Goal: Find specific page/section: Find specific page/section

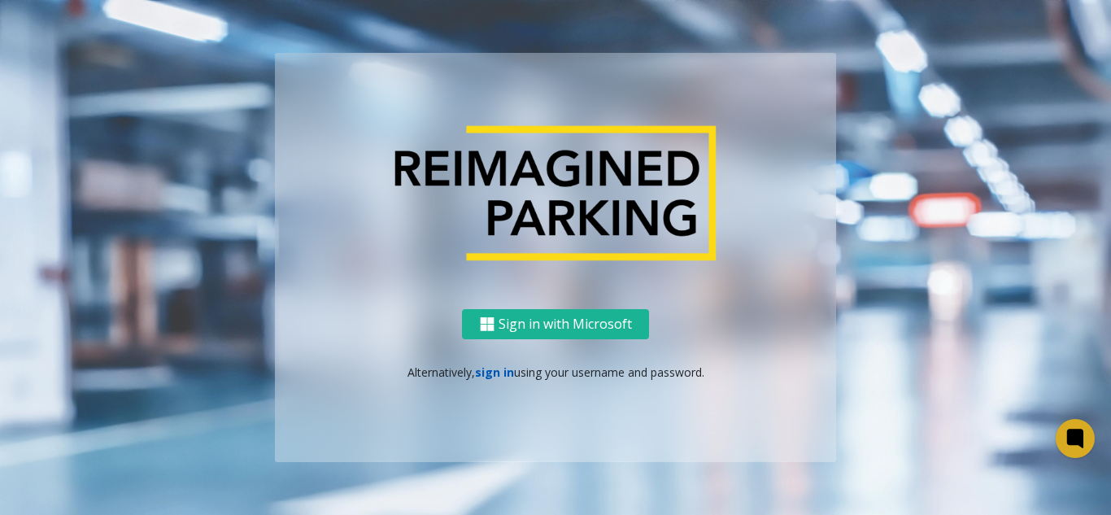
click at [499, 377] on link "sign in" at bounding box center [494, 371] width 39 height 15
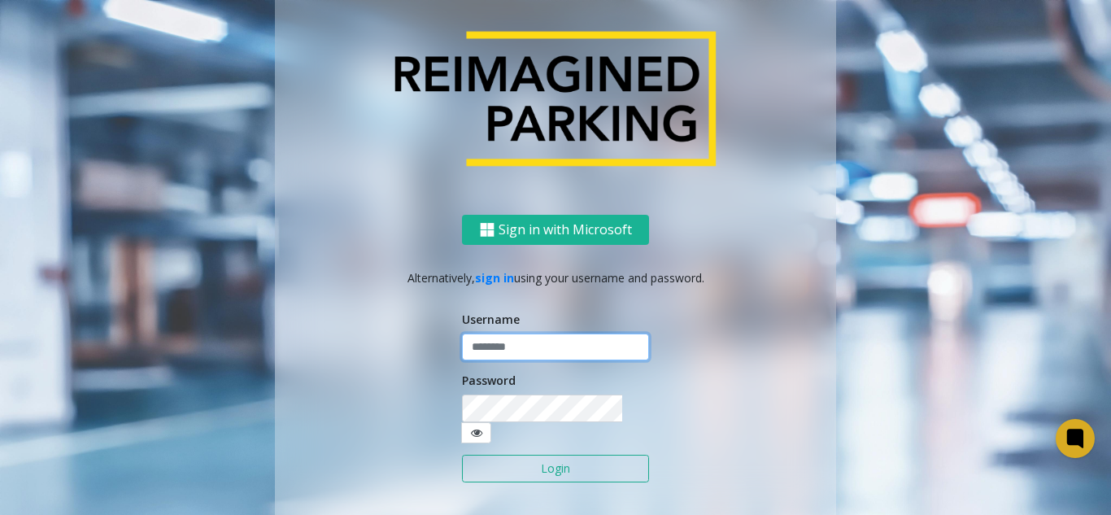
click at [503, 361] on input "text" at bounding box center [555, 347] width 187 height 28
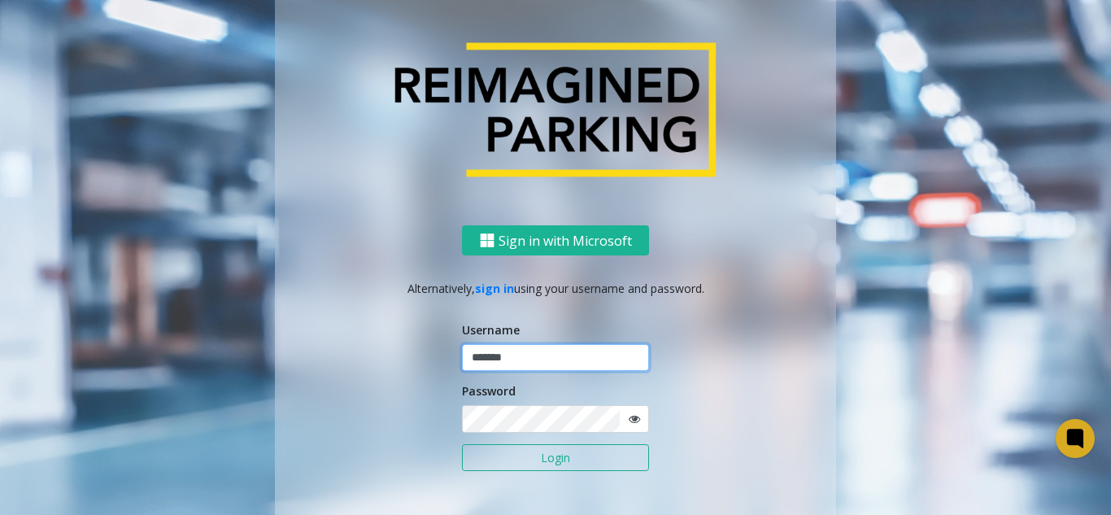
type input "*******"
click at [462, 444] on button "Login" at bounding box center [555, 458] width 187 height 28
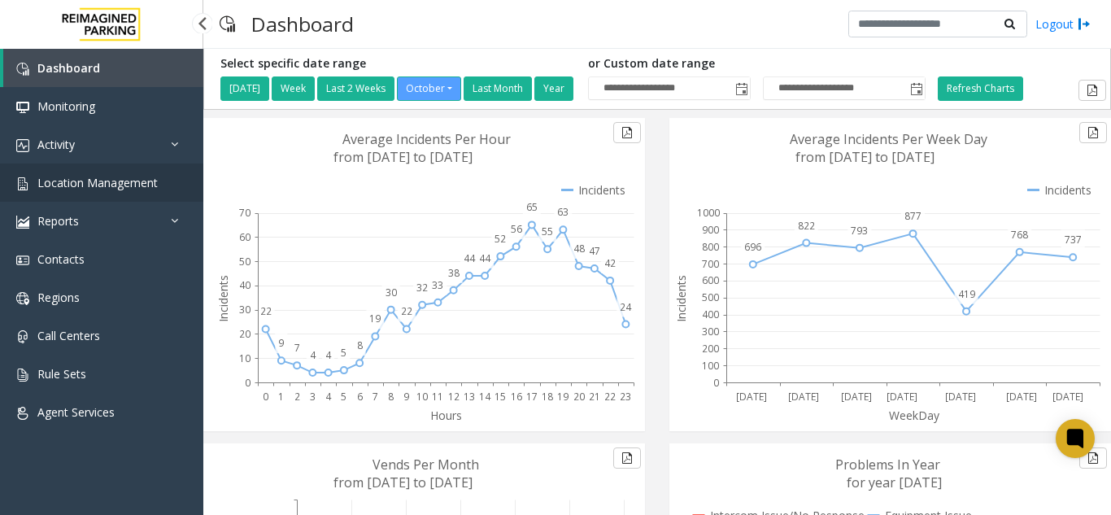
click at [76, 190] on span "Location Management" at bounding box center [97, 182] width 120 height 15
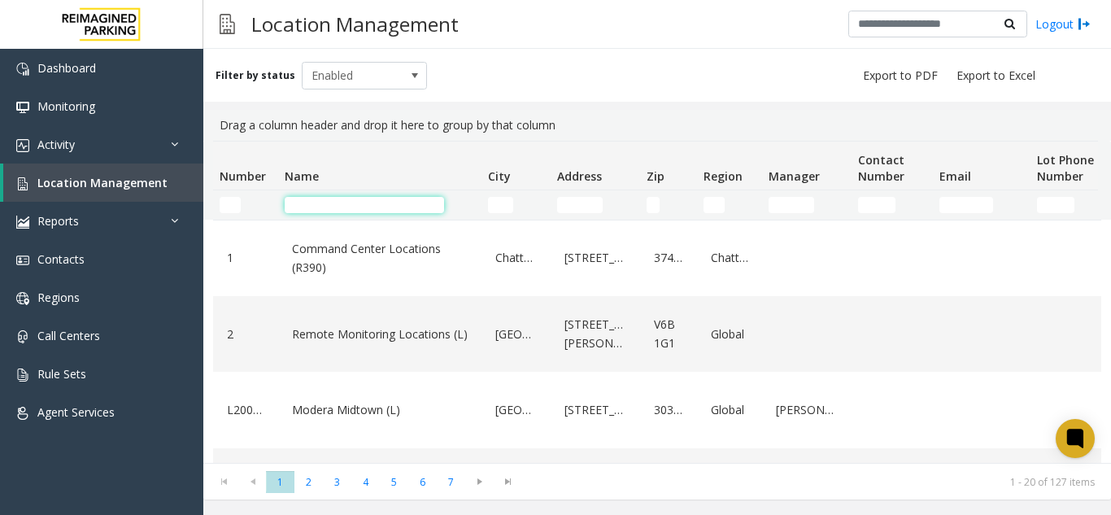
click at [305, 207] on input "Name Filter" at bounding box center [364, 205] width 159 height 16
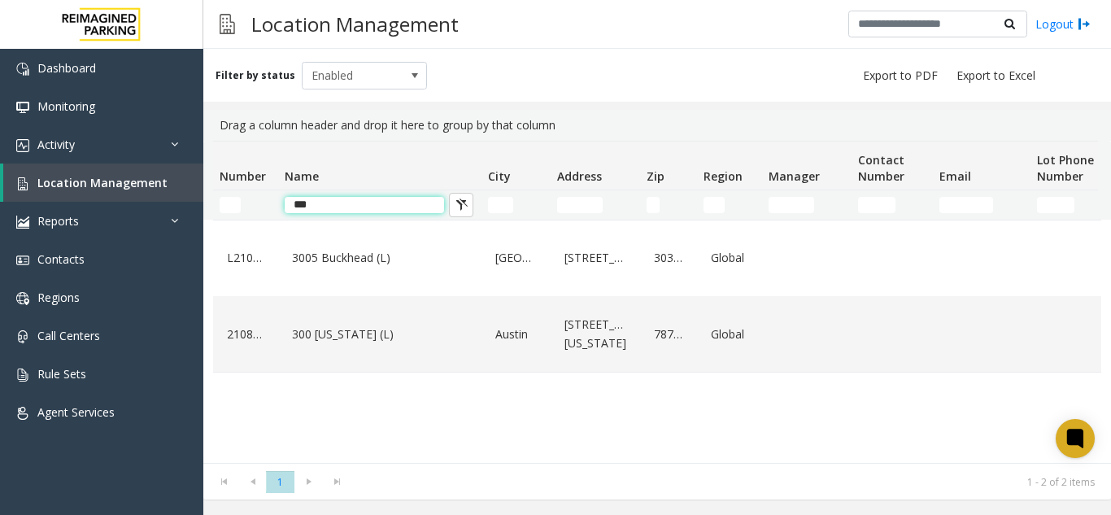
type input "***"
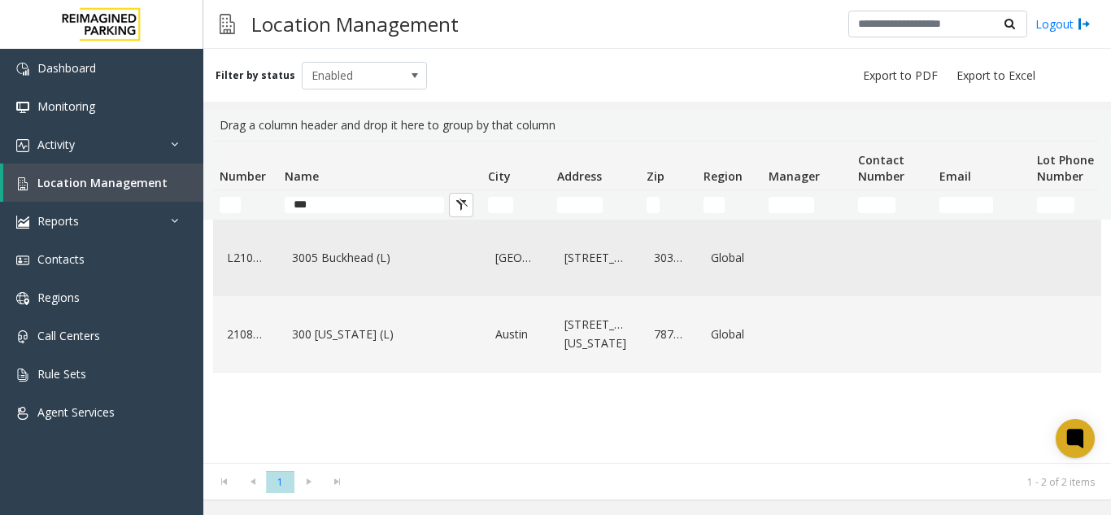
click at [338, 271] on link "3005 Buckhead (L)" at bounding box center [380, 258] width 184 height 26
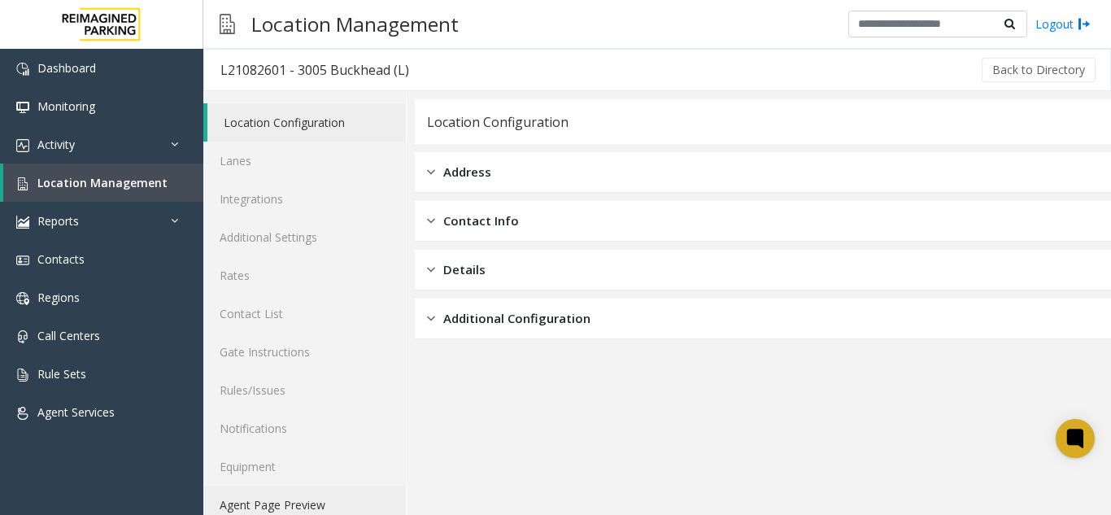
click at [346, 507] on link "Agent Page Preview" at bounding box center [304, 505] width 203 height 38
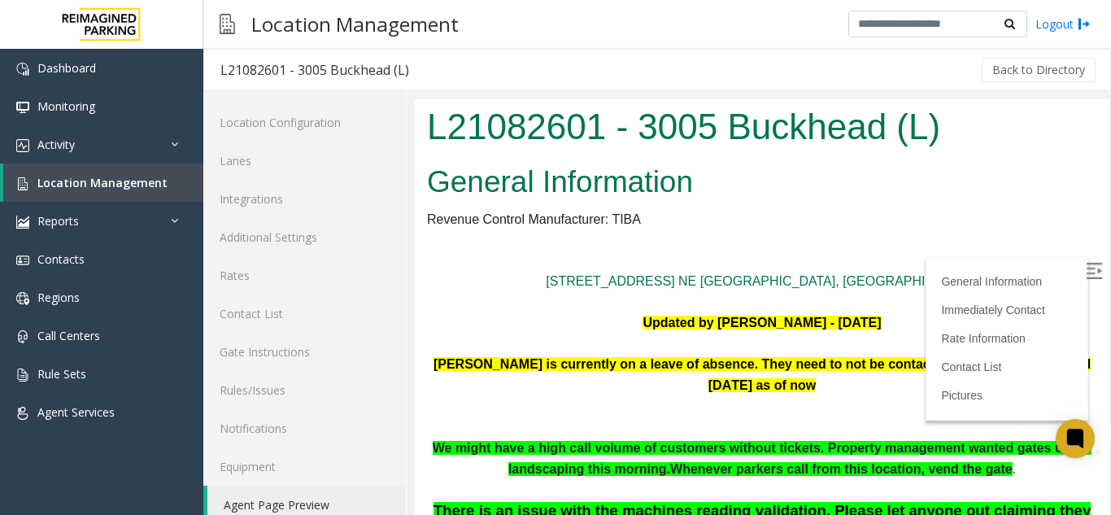
click at [1083, 277] on label at bounding box center [1095, 273] width 24 height 24
drag, startPoint x: 1087, startPoint y: 149, endPoint x: 1520, endPoint y: 190, distance: 434.7
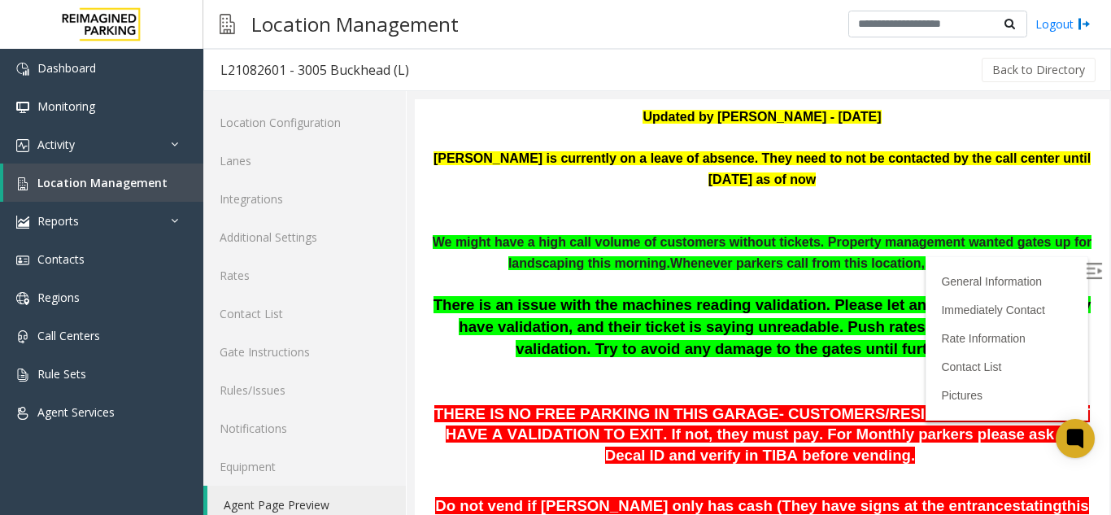
scroll to position [251, 0]
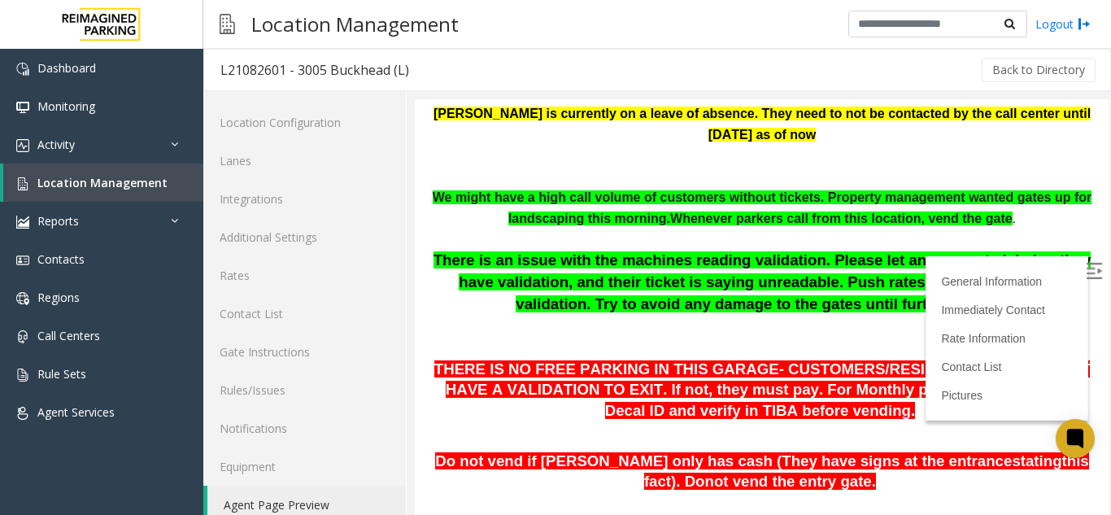
drag, startPoint x: 1087, startPoint y: 142, endPoint x: 1513, endPoint y: 264, distance: 443.3
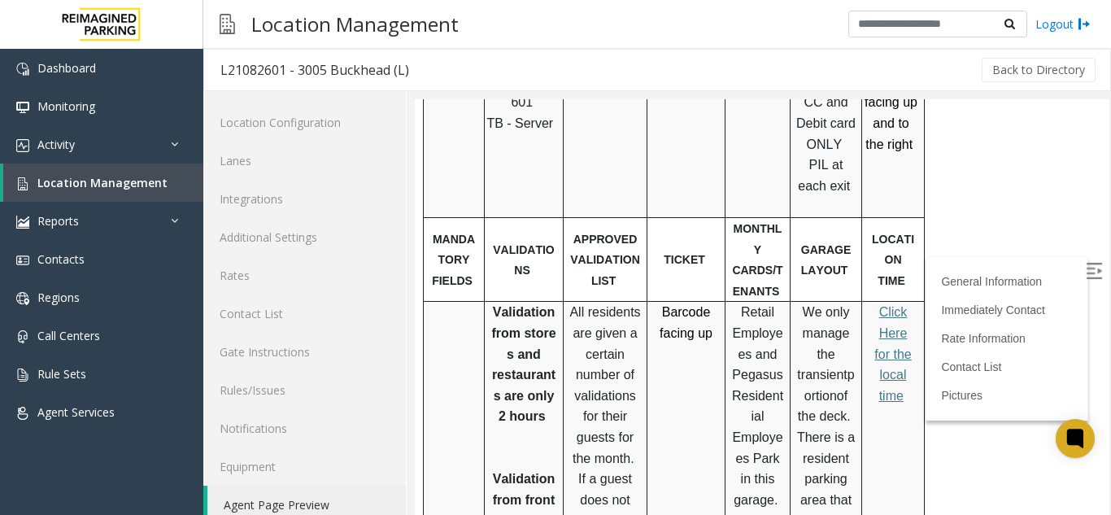
scroll to position [974, 0]
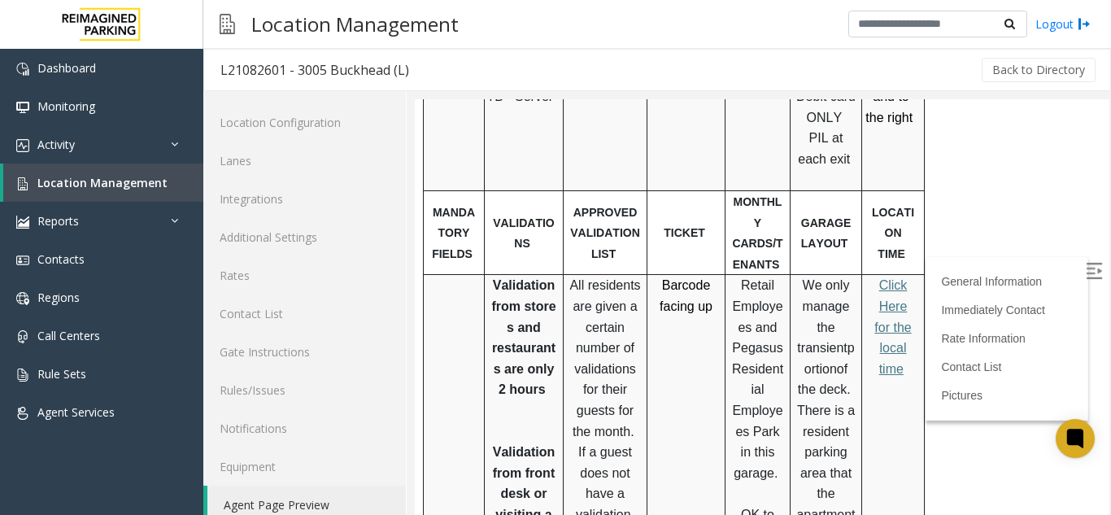
drag, startPoint x: 1095, startPoint y: 177, endPoint x: 1515, endPoint y: 299, distance: 437.6
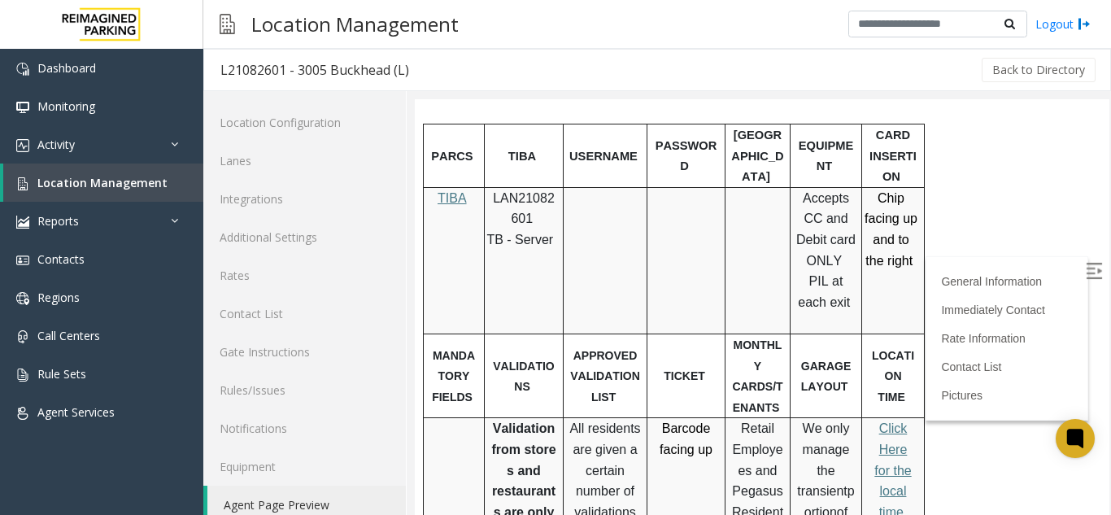
scroll to position [839, 0]
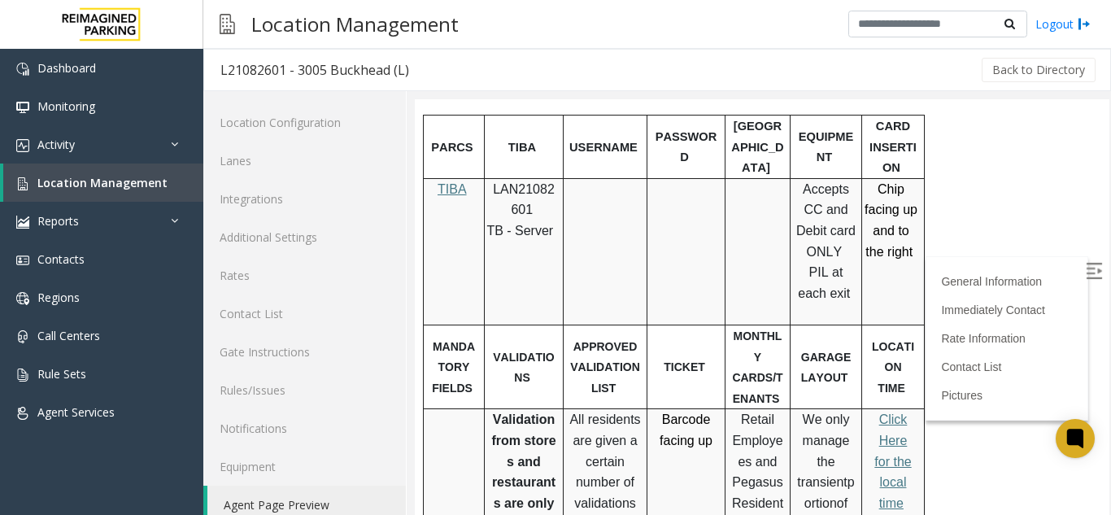
drag, startPoint x: 1092, startPoint y: 216, endPoint x: 1511, endPoint y: 303, distance: 427.8
click at [451, 194] on span "TIBA" at bounding box center [452, 189] width 29 height 14
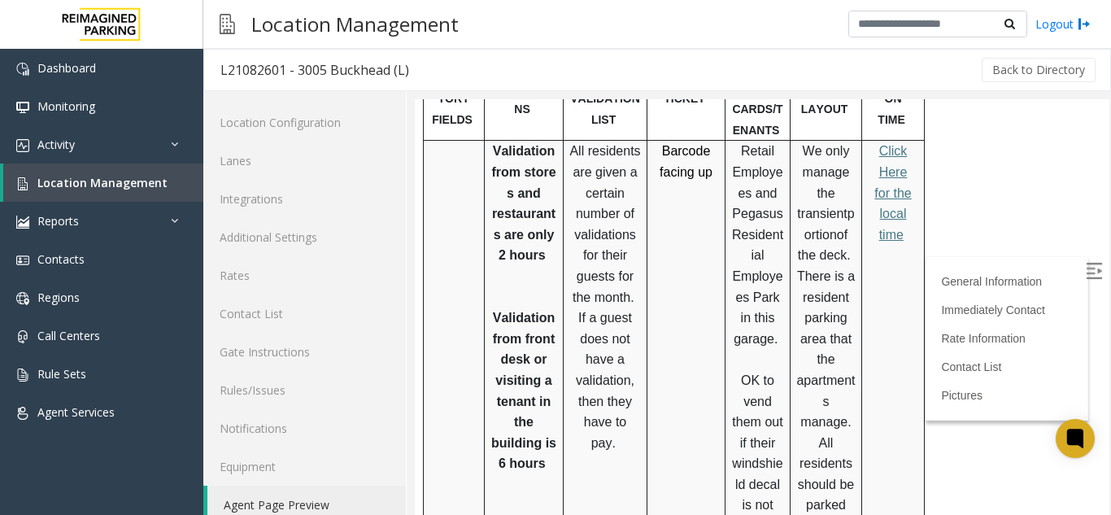
scroll to position [1099, 0]
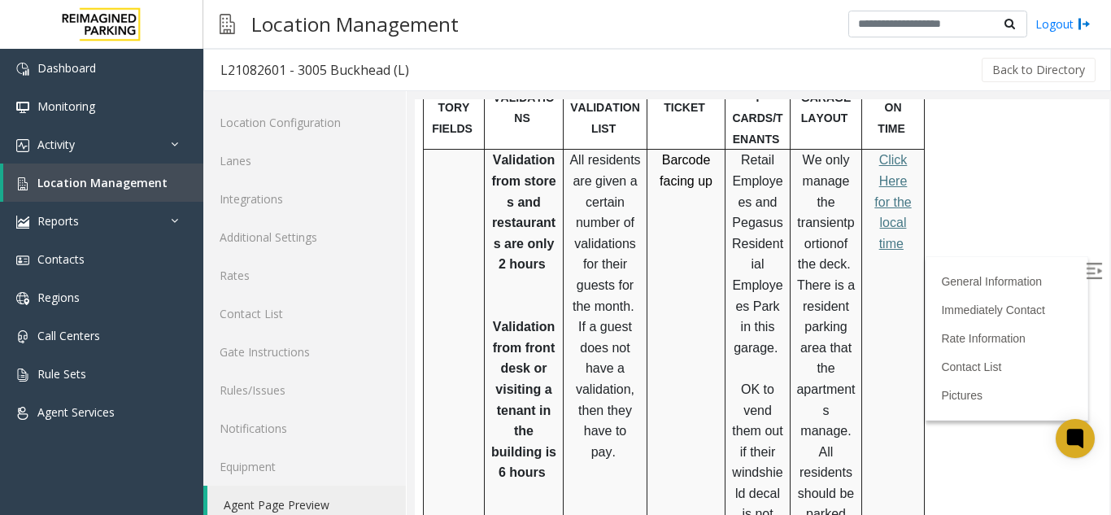
drag, startPoint x: 1092, startPoint y: 266, endPoint x: 1516, endPoint y: 349, distance: 432.6
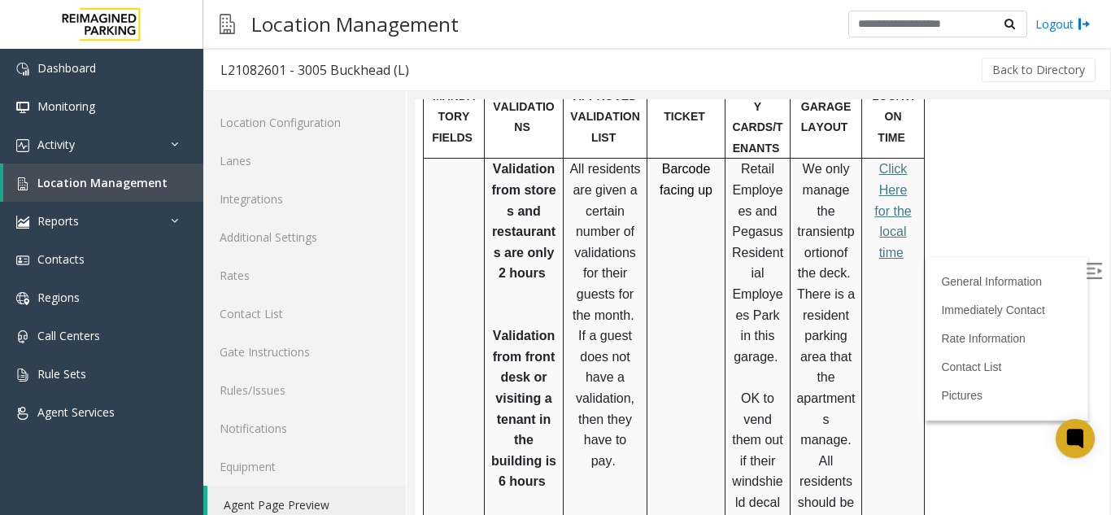
scroll to position [1081, 0]
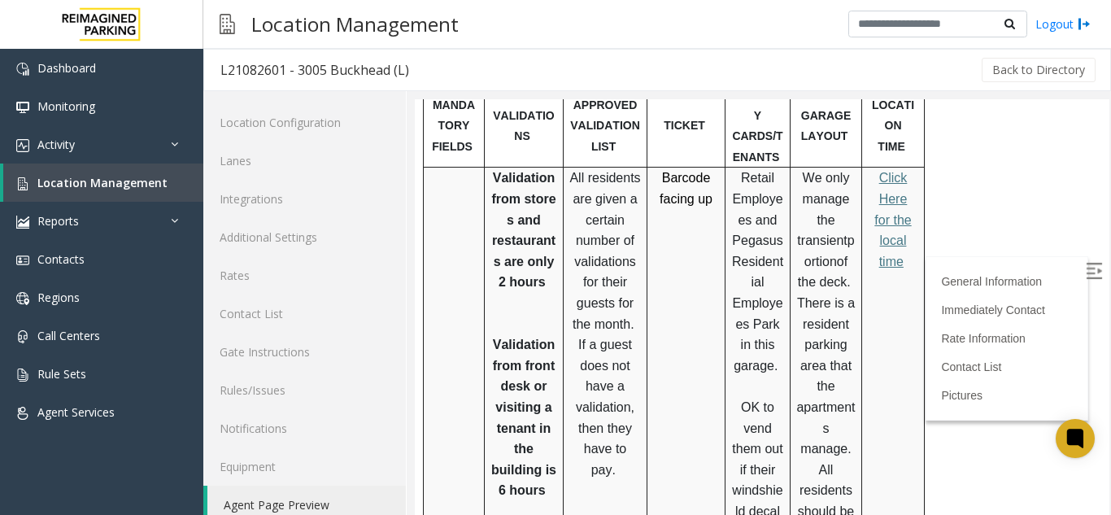
drag, startPoint x: 1089, startPoint y: 236, endPoint x: 1524, endPoint y: 333, distance: 446.0
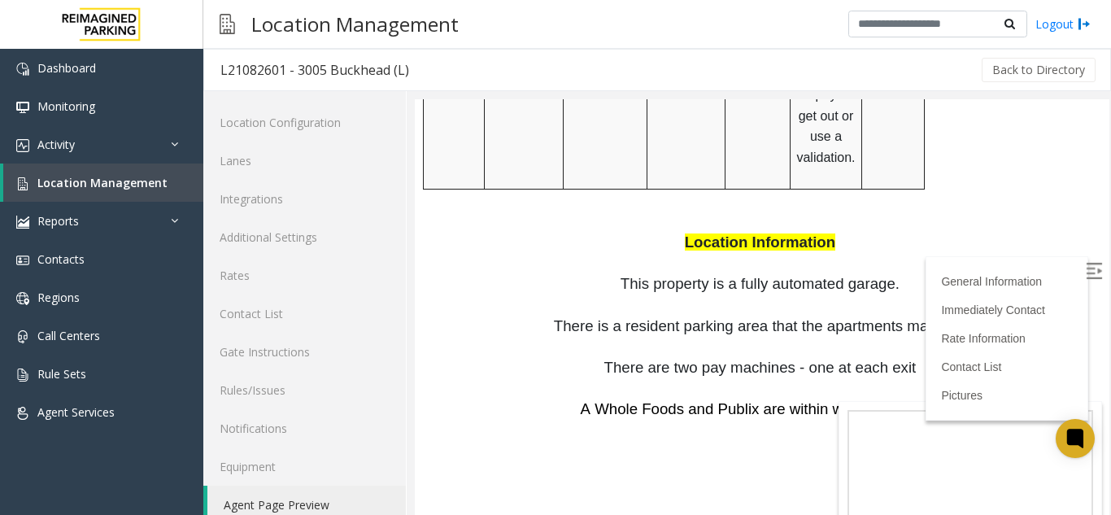
scroll to position [1840, 0]
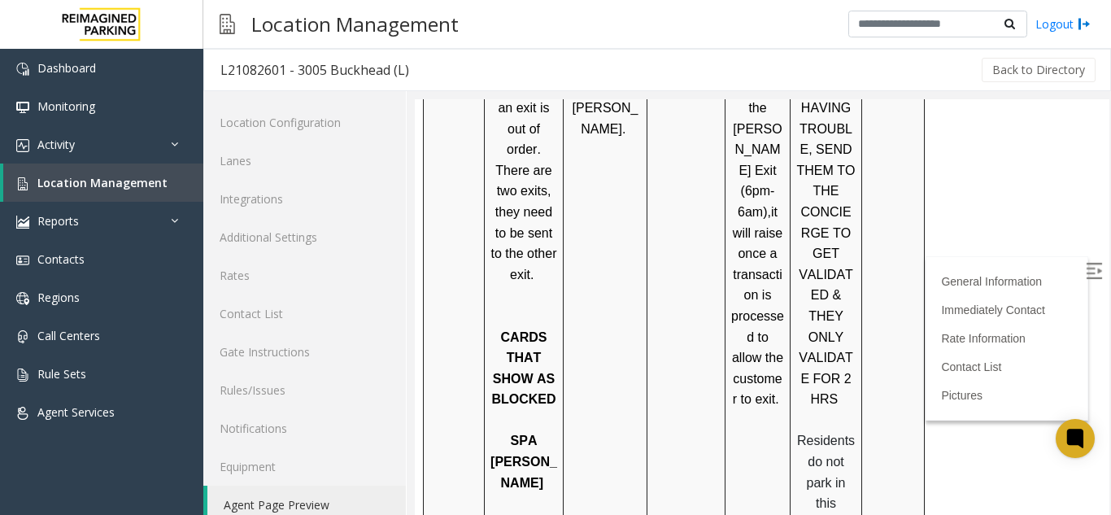
drag, startPoint x: 1091, startPoint y: 357, endPoint x: 1519, endPoint y: 400, distance: 430.8
click at [132, 187] on span "Location Management" at bounding box center [102, 182] width 130 height 15
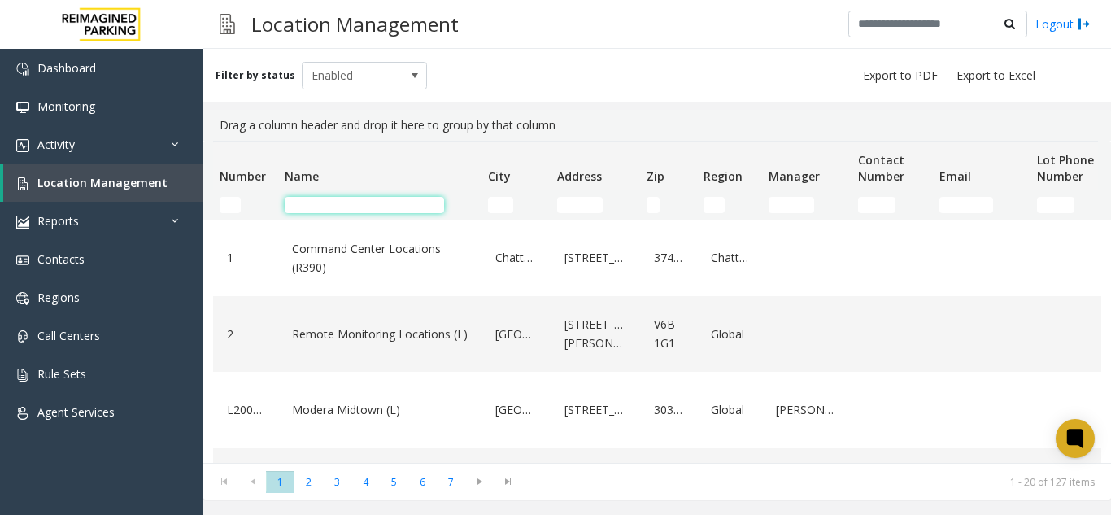
click at [422, 208] on input "Name Filter" at bounding box center [364, 205] width 159 height 16
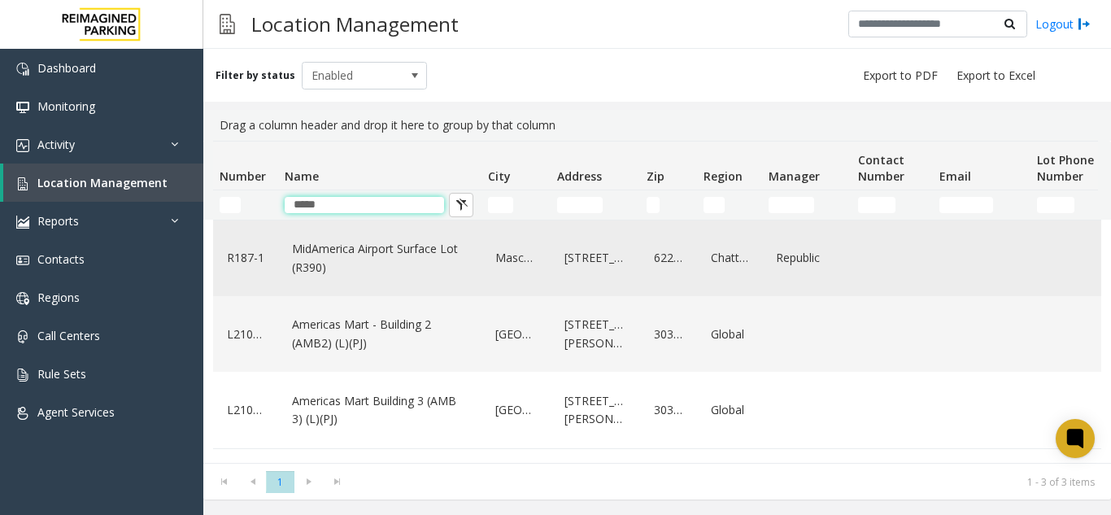
type input "*****"
click at [393, 281] on div "MidAmerica Airport Surface Lot (R390)" at bounding box center [380, 258] width 184 height 63
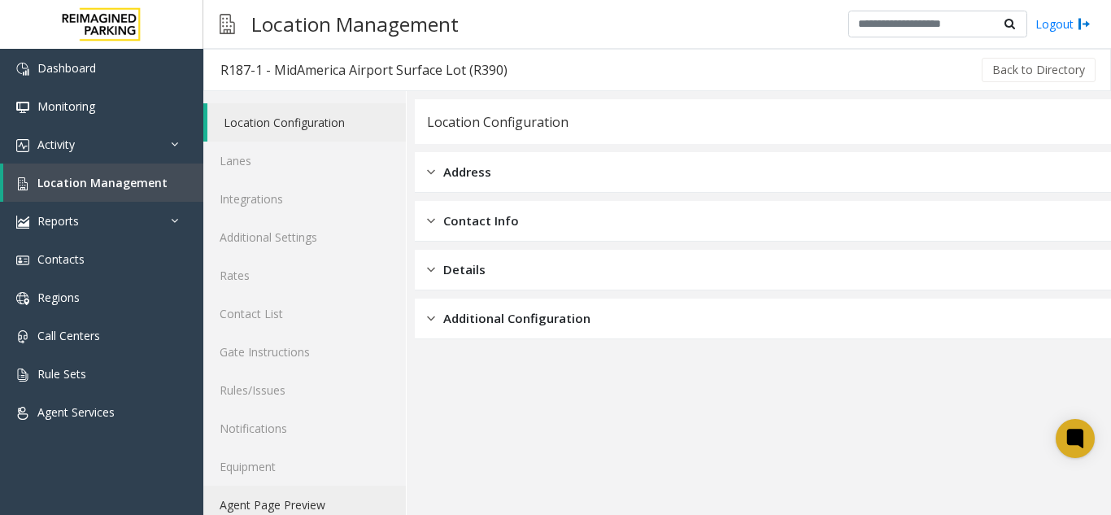
click at [218, 509] on link "Agent Page Preview" at bounding box center [304, 505] width 203 height 38
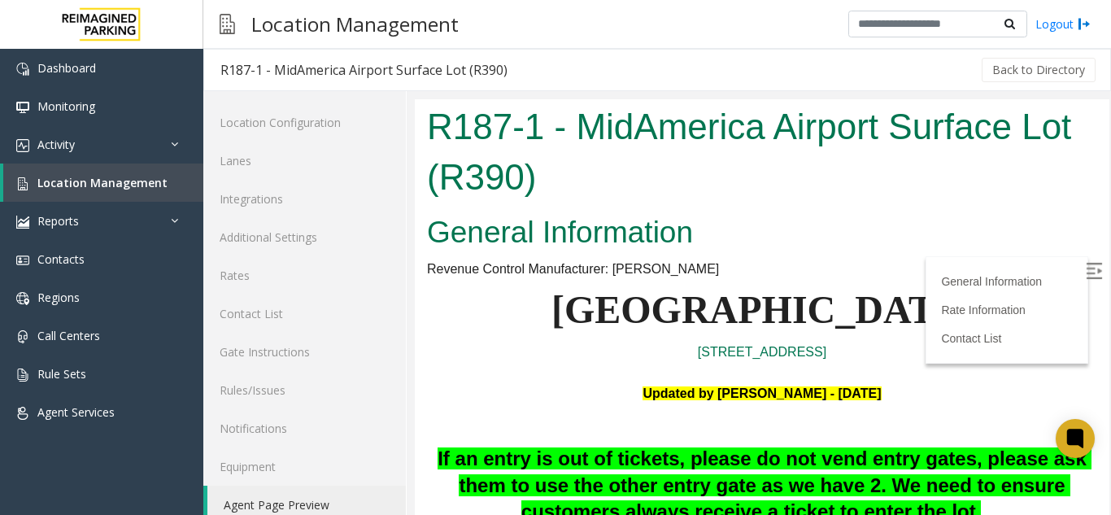
click at [1086, 265] on img at bounding box center [1094, 271] width 16 height 16
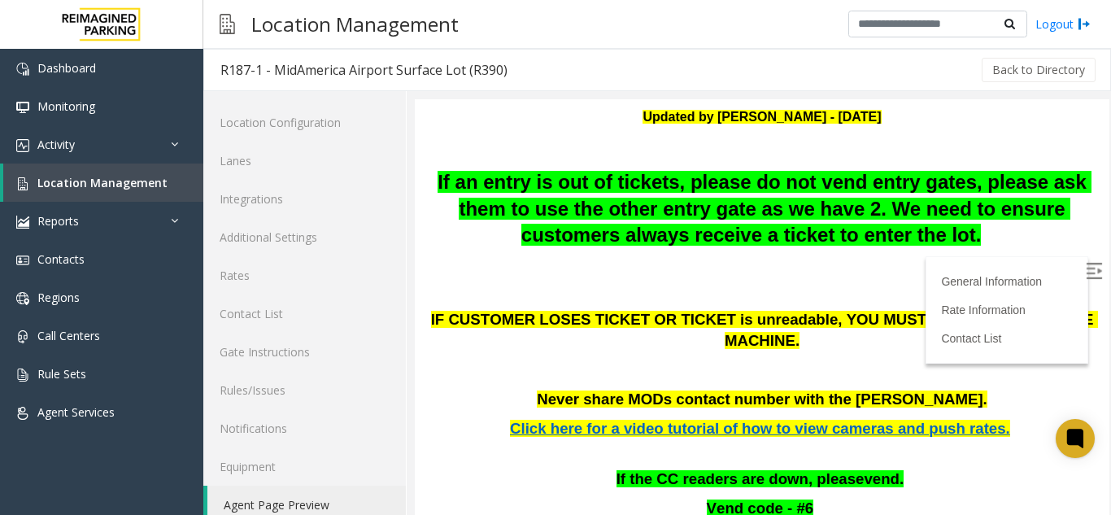
scroll to position [325, 0]
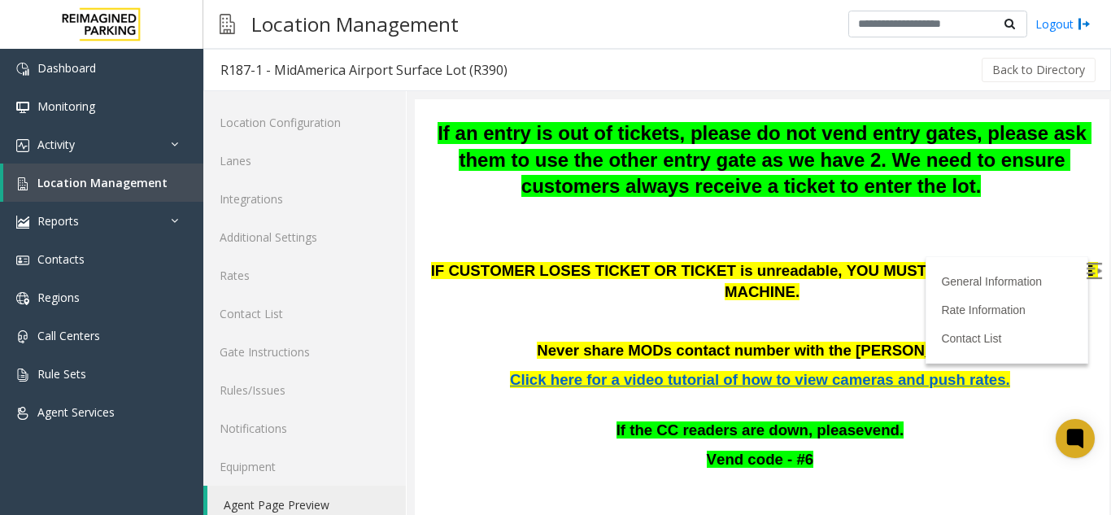
drag, startPoint x: 1088, startPoint y: 151, endPoint x: 1520, endPoint y: 294, distance: 455.0
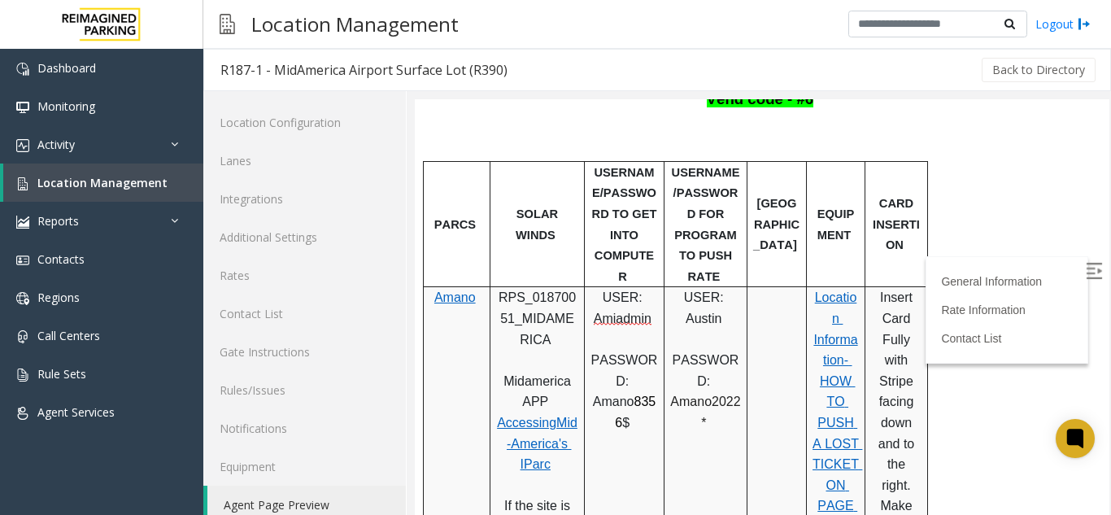
scroll to position [752, 0]
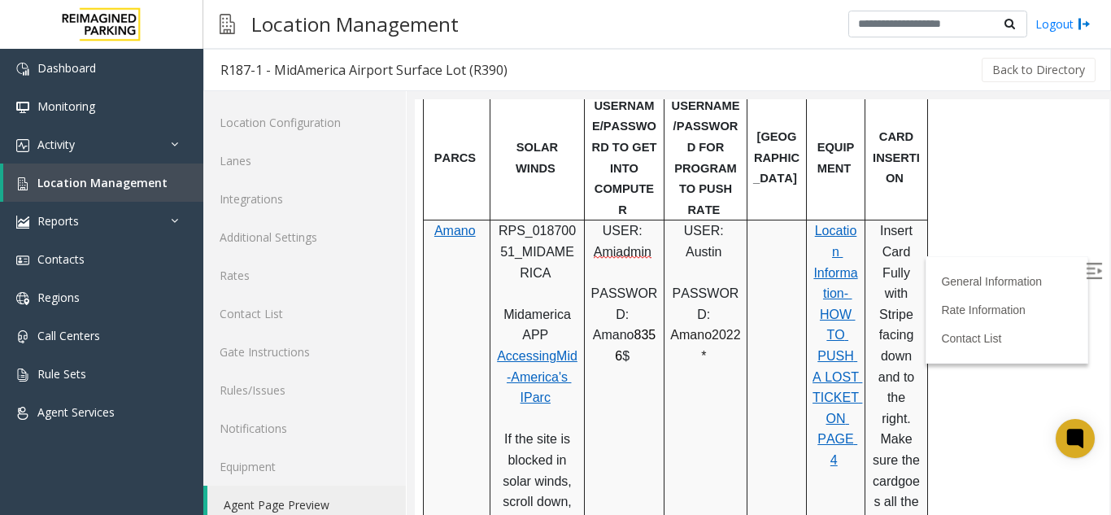
drag, startPoint x: 1092, startPoint y: 199, endPoint x: 1514, endPoint y: 356, distance: 451.1
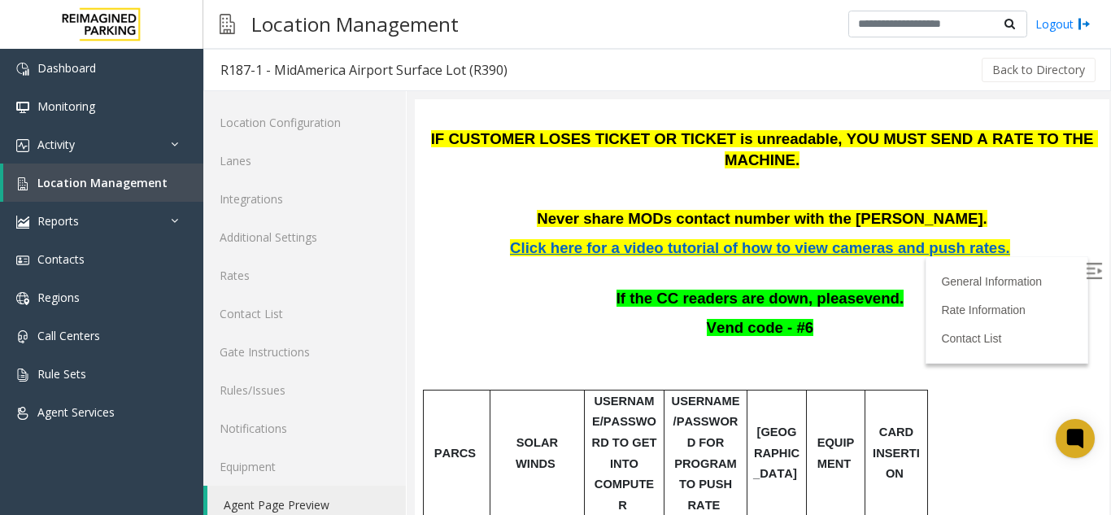
scroll to position [475, 0]
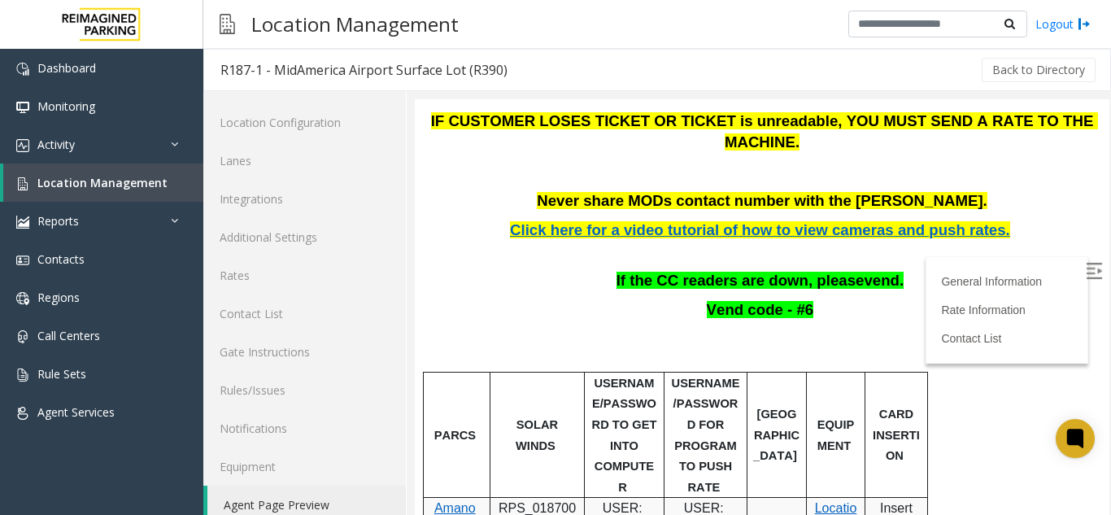
drag, startPoint x: 1088, startPoint y: 252, endPoint x: 1525, endPoint y: 314, distance: 441.1
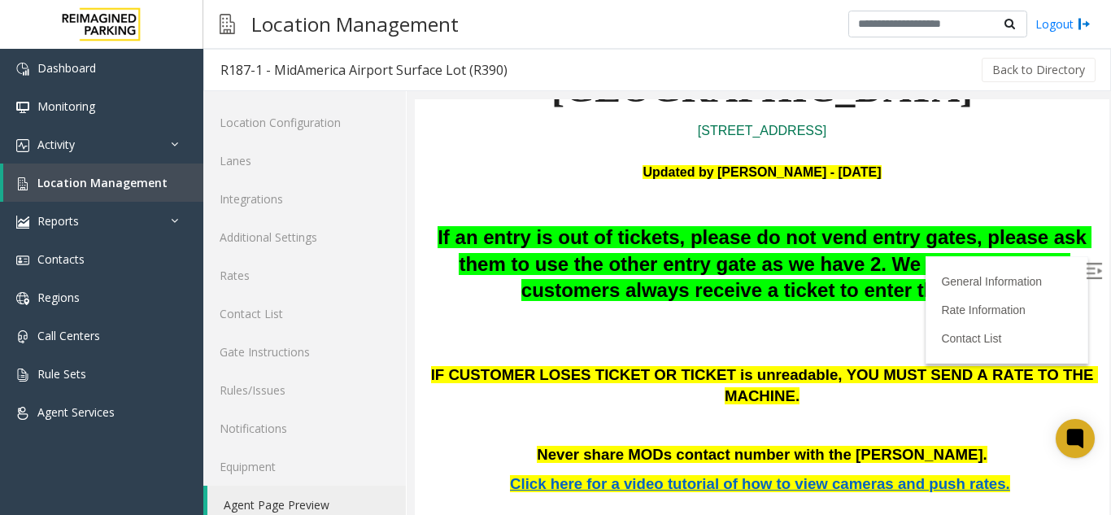
scroll to position [328, 0]
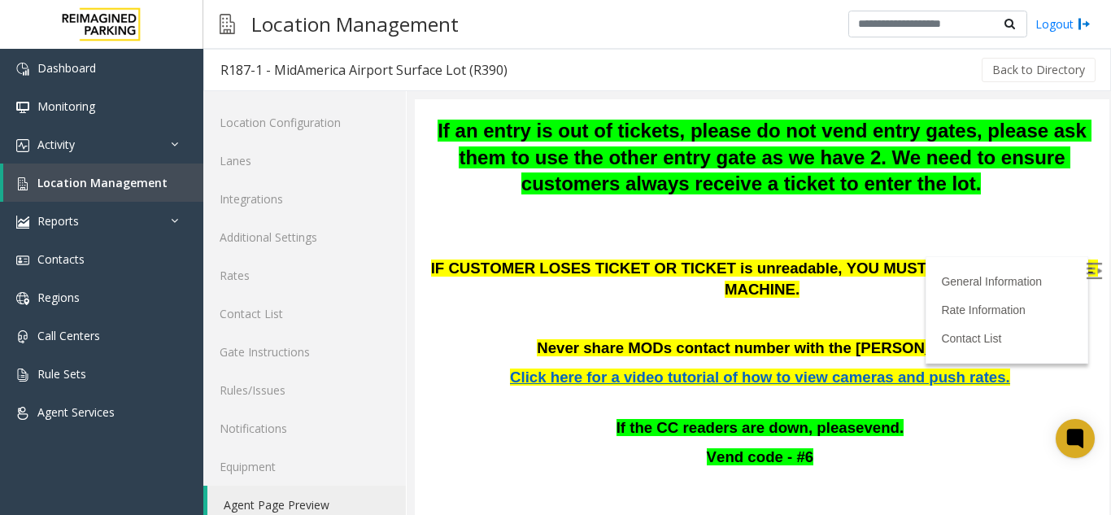
click at [769, 272] on span "IF CUSTOMER LOSES TICKET OR TICKET is unreadable" at bounding box center [634, 267] width 407 height 17
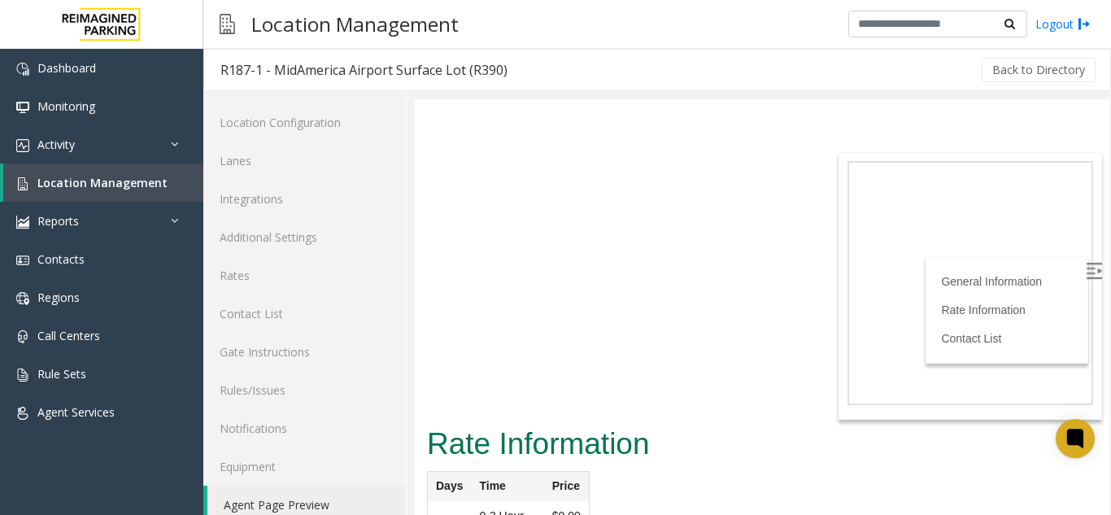
scroll to position [1421, 0]
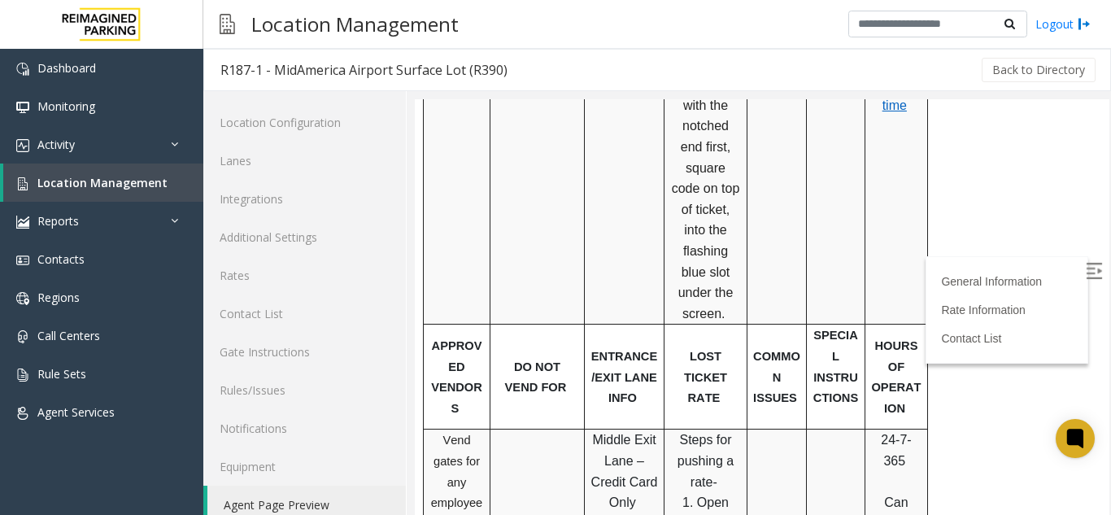
drag, startPoint x: 1096, startPoint y: 329, endPoint x: 1303, endPoint y: 124, distance: 291.0
click at [154, 181] on span "Location Management" at bounding box center [102, 182] width 130 height 15
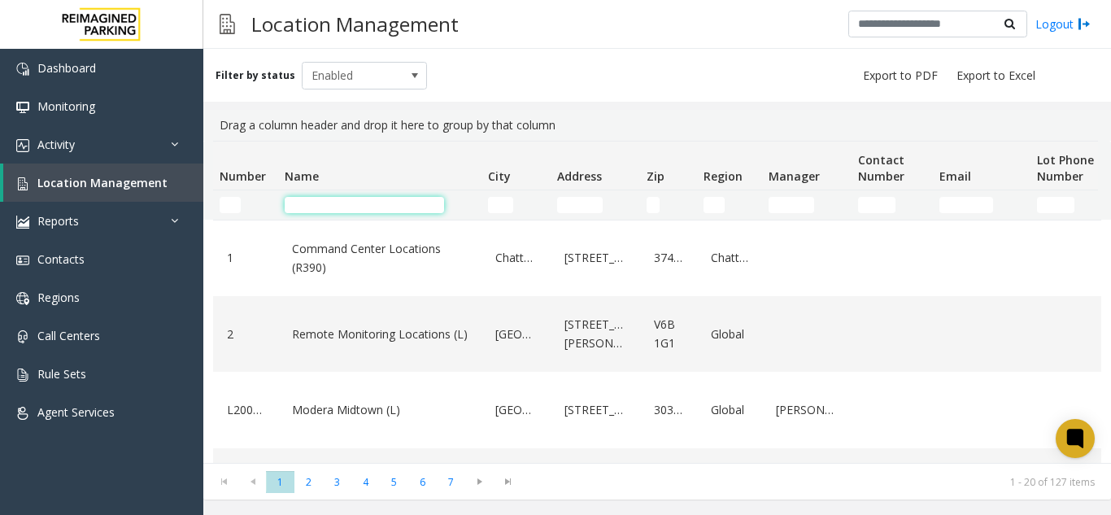
click at [407, 207] on input "Name Filter" at bounding box center [364, 205] width 159 height 16
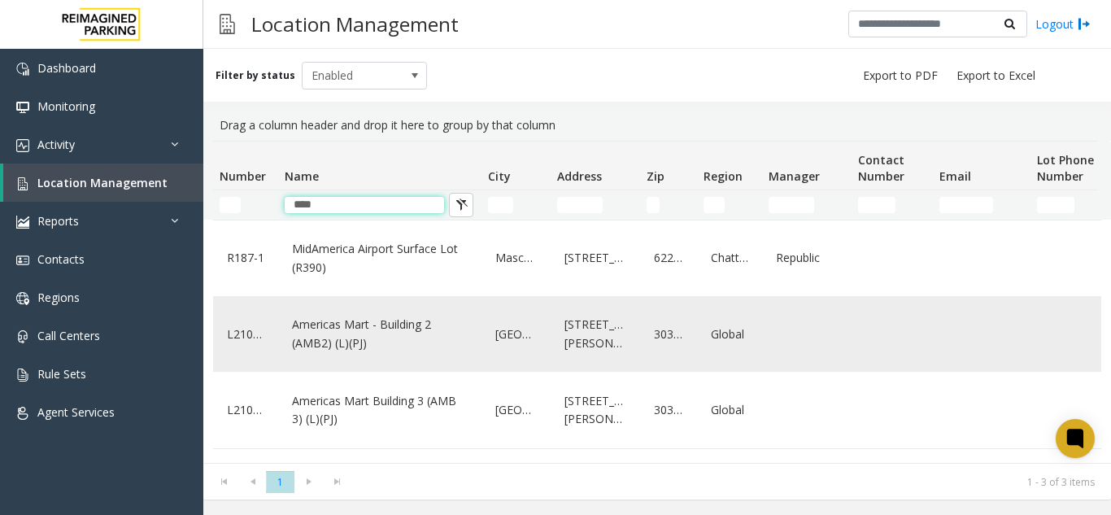
type input "****"
click at [414, 368] on td "Americas Mart - Building 2 (AMB2) (L)(PJ)" at bounding box center [379, 334] width 203 height 76
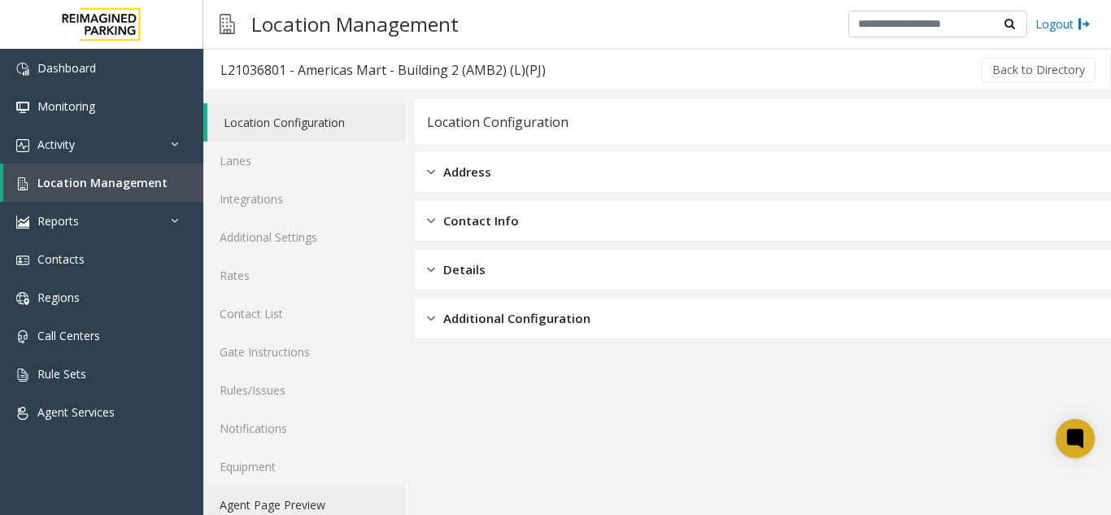
click at [243, 499] on link "Agent Page Preview" at bounding box center [304, 505] width 203 height 38
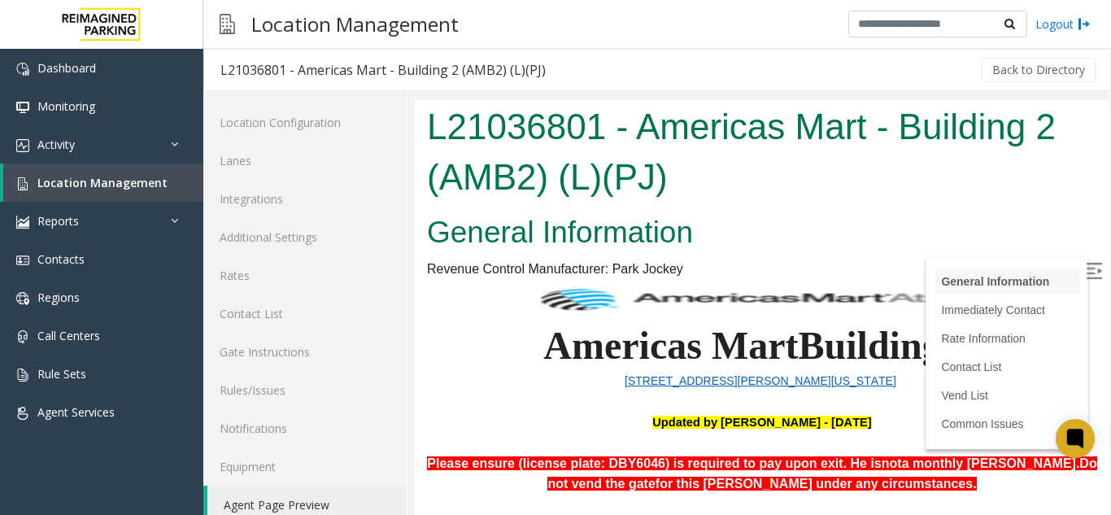
scroll to position [163, 0]
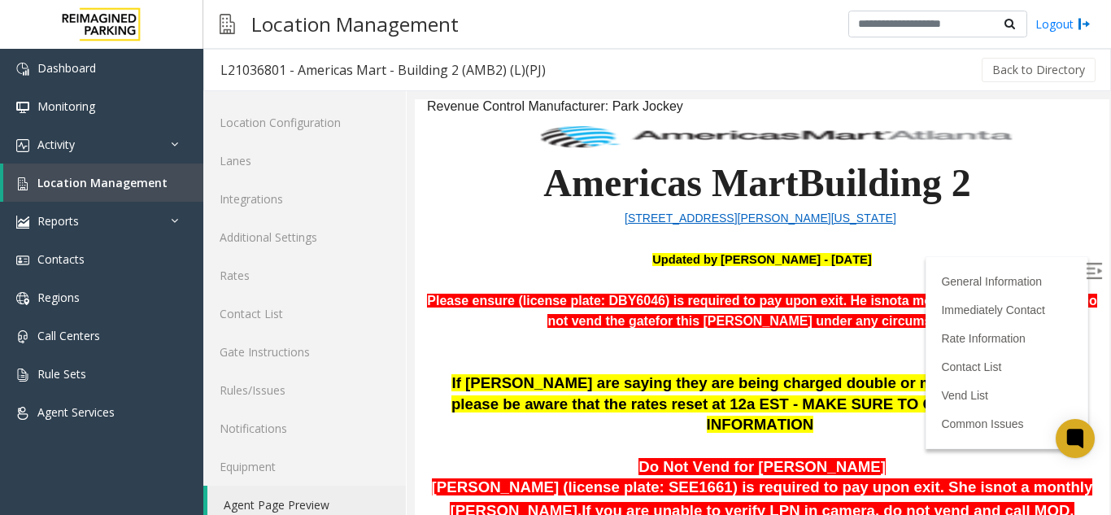
click at [1086, 266] on img at bounding box center [1094, 271] width 16 height 16
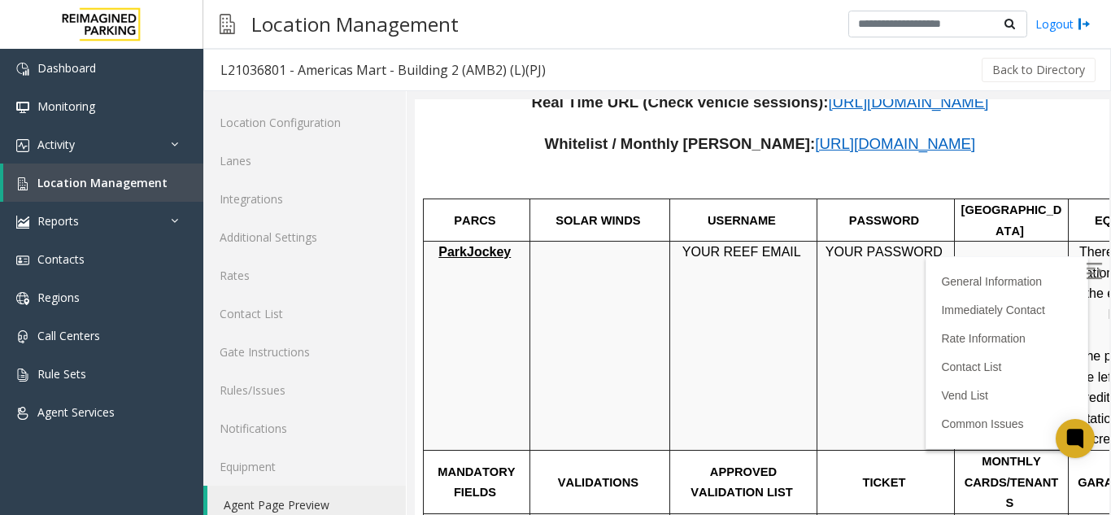
scroll to position [1019, 0]
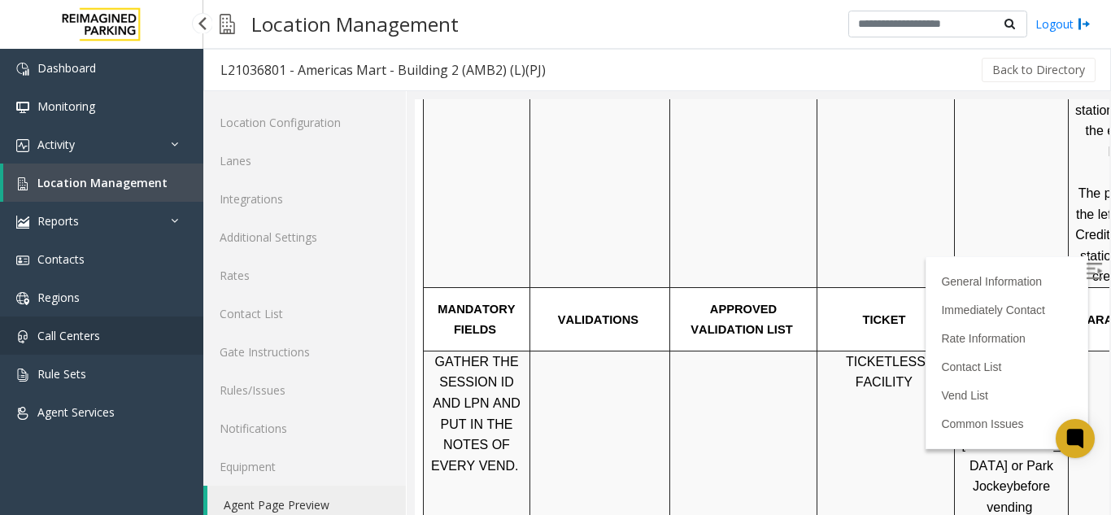
click at [44, 340] on span "Call Centers" at bounding box center [68, 335] width 63 height 15
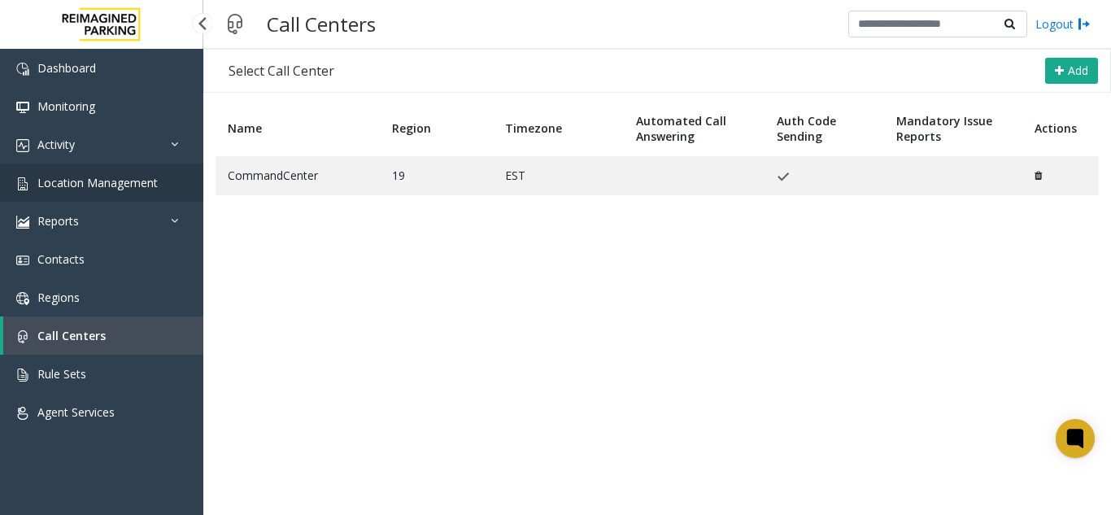
click at [87, 190] on link "Location Management" at bounding box center [101, 182] width 203 height 38
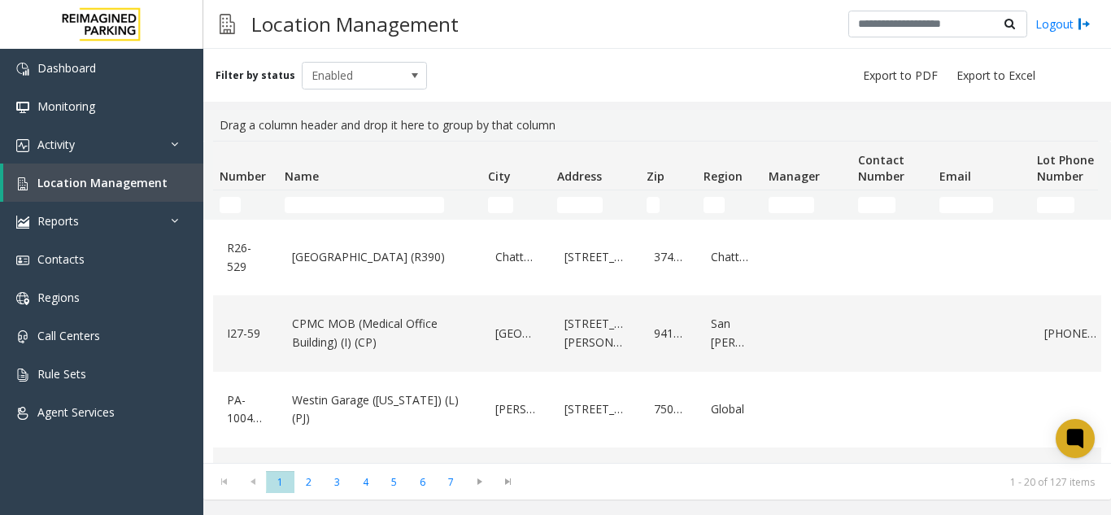
scroll to position [1306, 0]
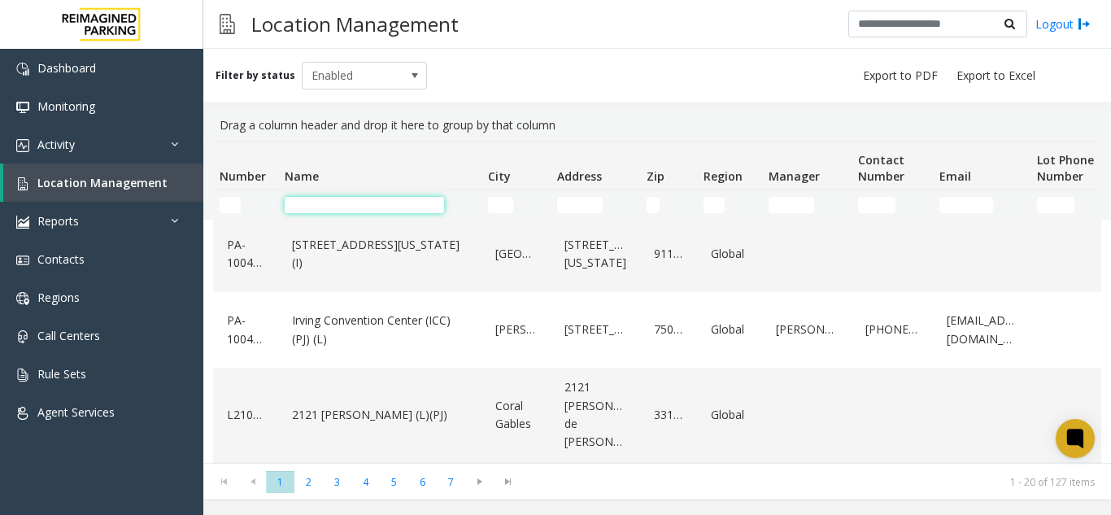
click at [364, 208] on input "Name Filter" at bounding box center [364, 205] width 159 height 16
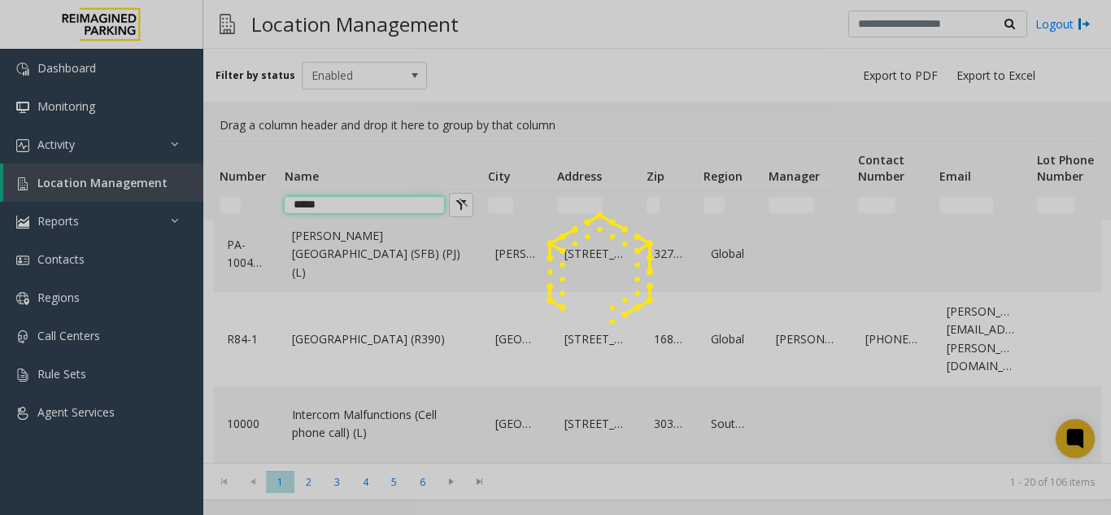
scroll to position [0, 0]
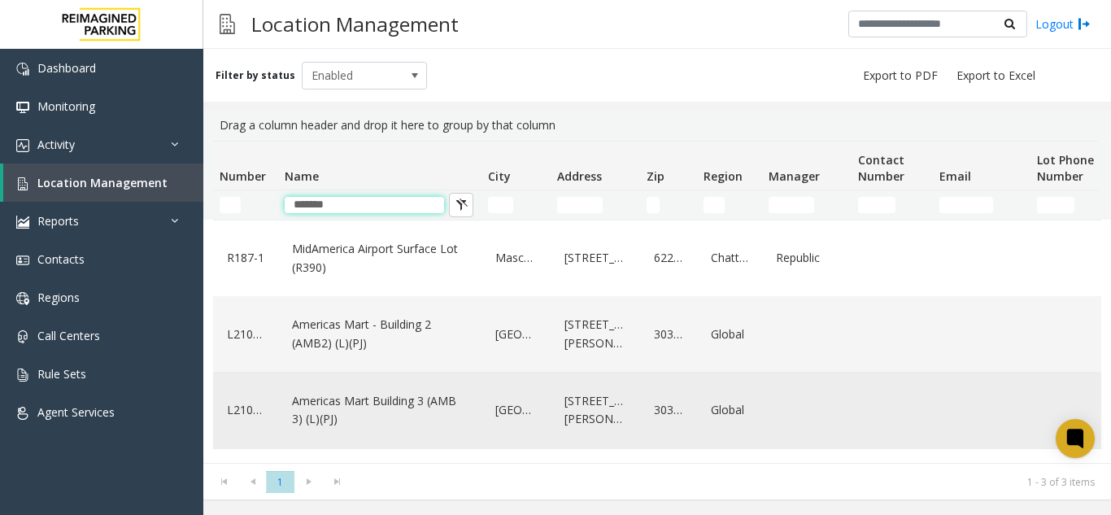
type input "*******"
click at [419, 442] on td "Americas Mart Building 3 (AMB 3) (L)(PJ)" at bounding box center [379, 410] width 203 height 76
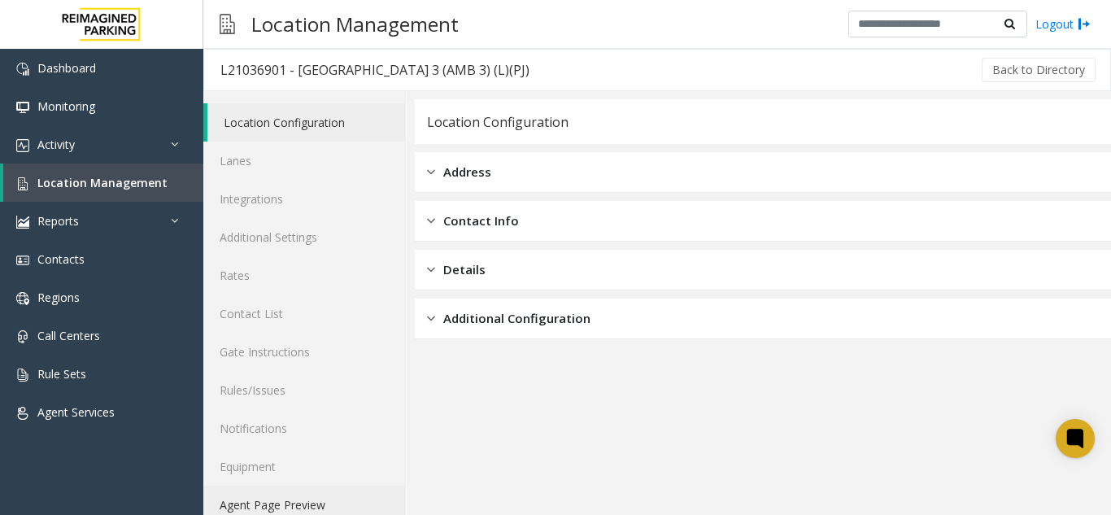
click at [294, 499] on link "Agent Page Preview" at bounding box center [304, 505] width 203 height 38
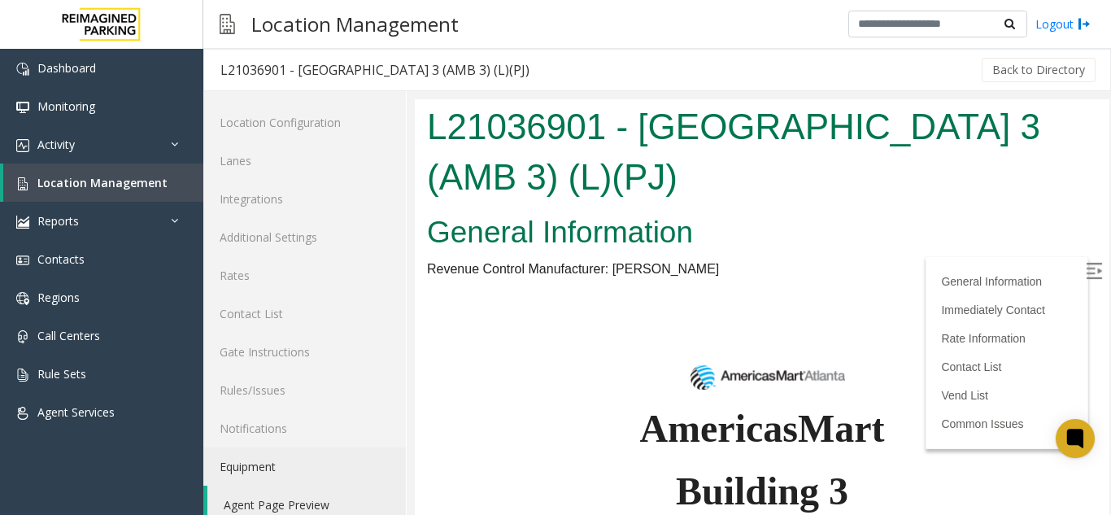
scroll to position [407, 0]
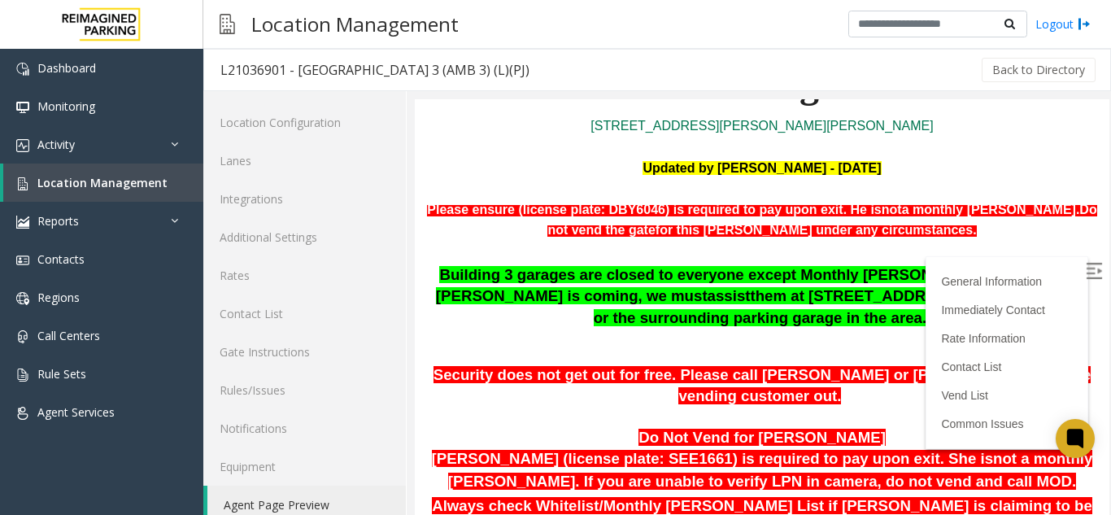
click at [1083, 281] on label at bounding box center [1095, 273] width 24 height 24
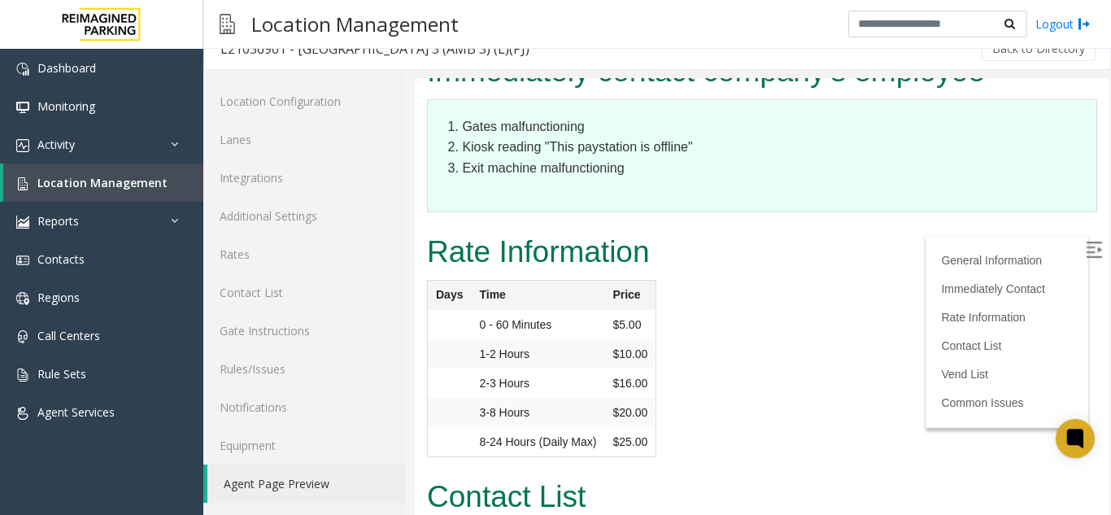
scroll to position [3768, 0]
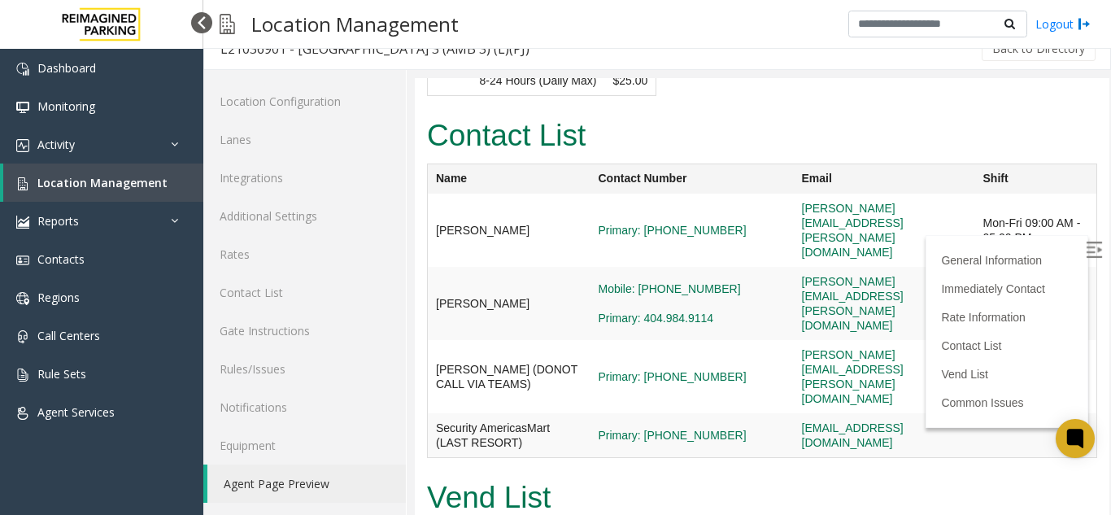
drag, startPoint x: 198, startPoint y: 30, endPoint x: 198, endPoint y: 19, distance: 11.4
click at [198, 19] on div at bounding box center [201, 22] width 21 height 21
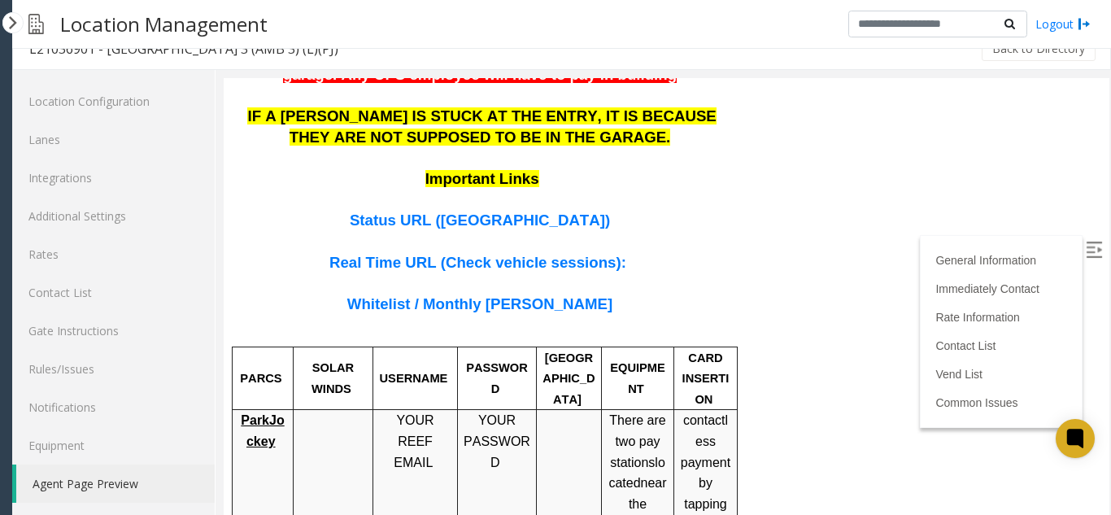
scroll to position [1216, 0]
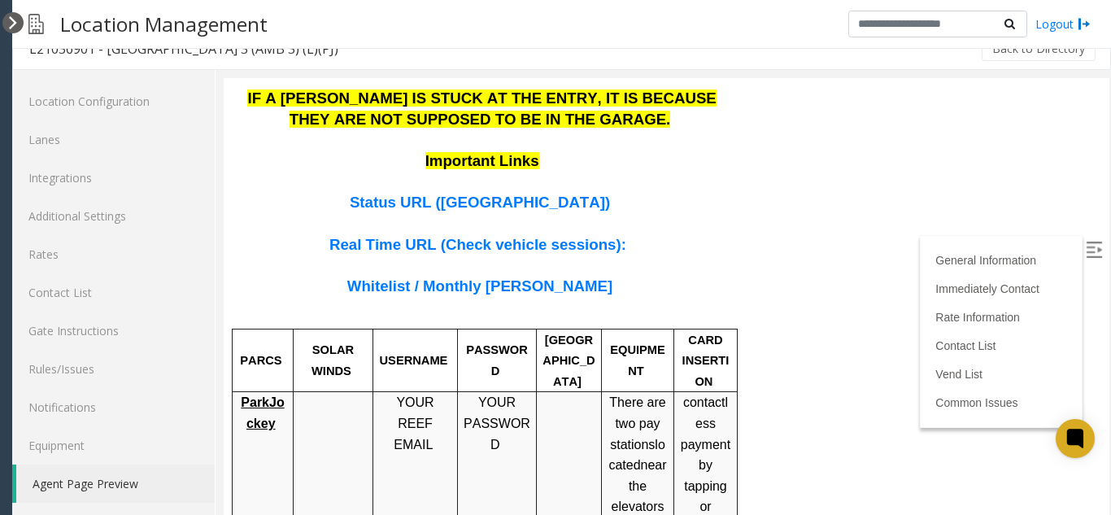
click at [19, 17] on div at bounding box center [12, 22] width 21 height 21
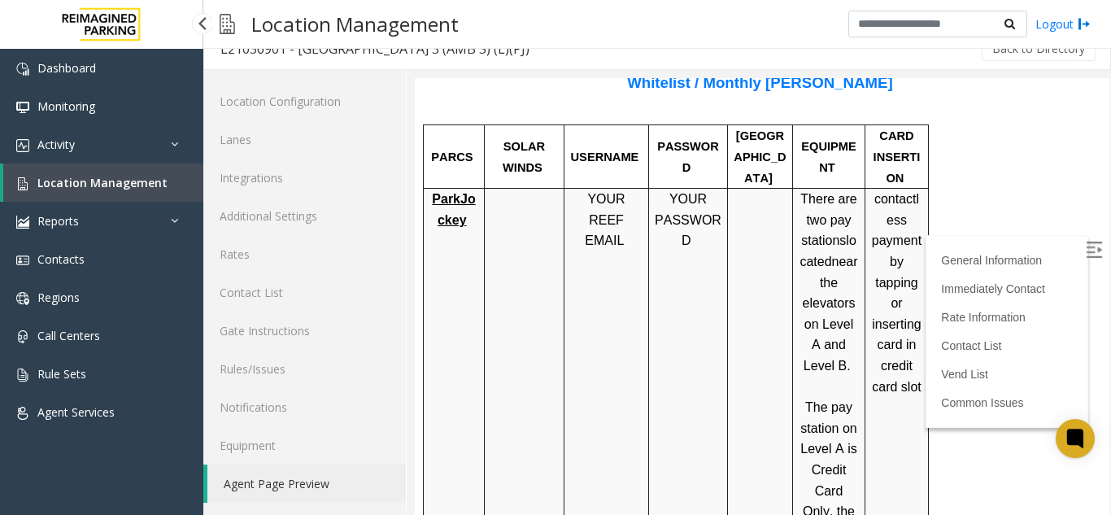
click at [88, 185] on span "Location Management" at bounding box center [102, 182] width 130 height 15
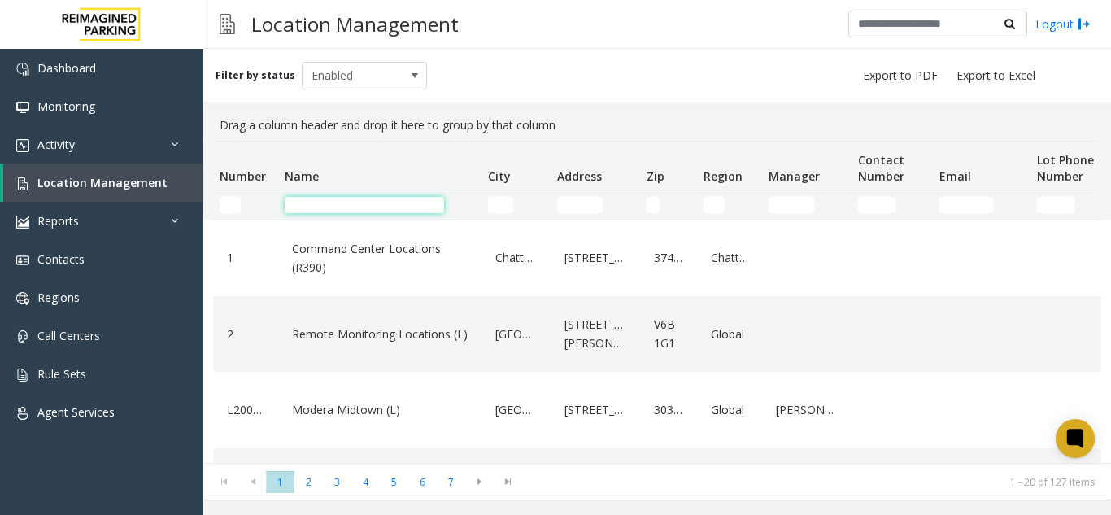
click at [434, 211] on input "Name Filter" at bounding box center [364, 205] width 159 height 16
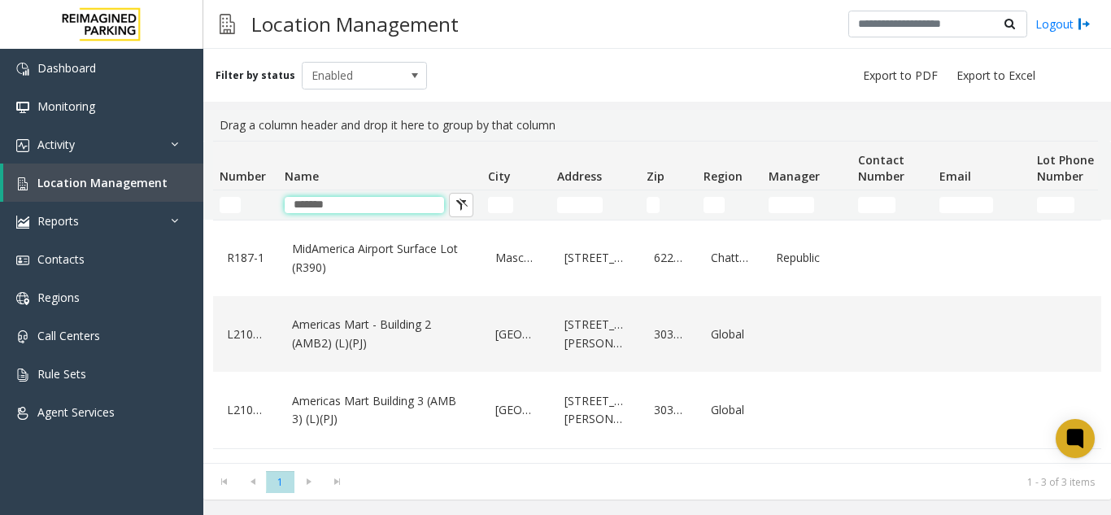
drag, startPoint x: 333, startPoint y: 211, endPoint x: 265, endPoint y: 216, distance: 67.6
click at [265, 216] on tr "*******" at bounding box center [870, 204] width 1314 height 29
type input "*"
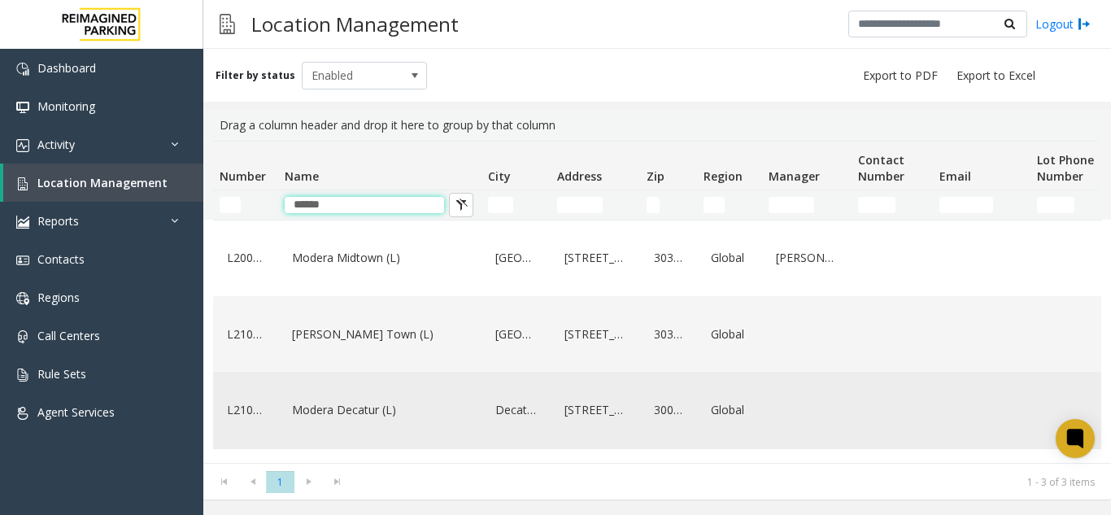
type input "******"
click at [412, 423] on link "Modera Decatur (L)" at bounding box center [380, 410] width 184 height 26
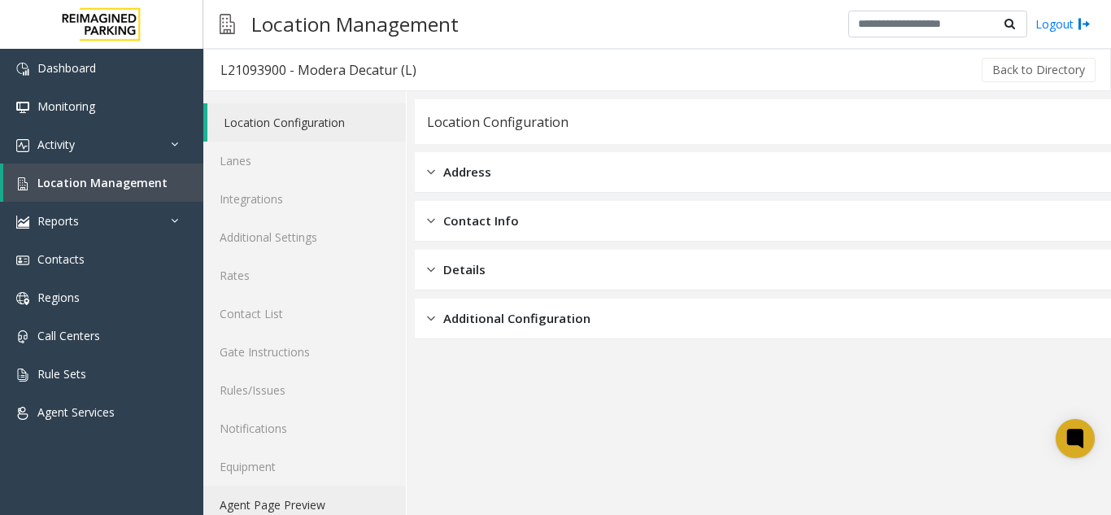
click at [307, 510] on link "Agent Page Preview" at bounding box center [304, 505] width 203 height 38
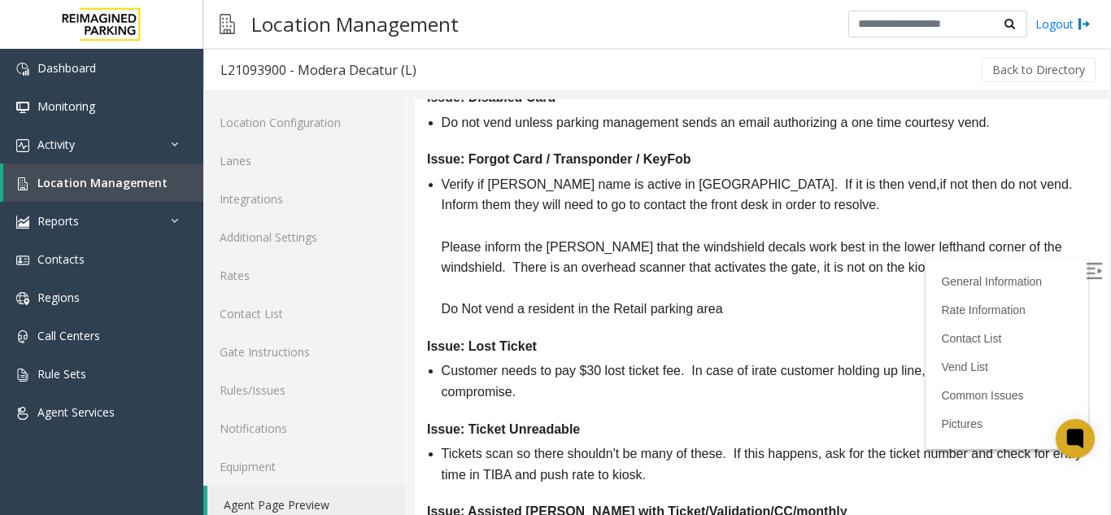
scroll to position [2133, 0]
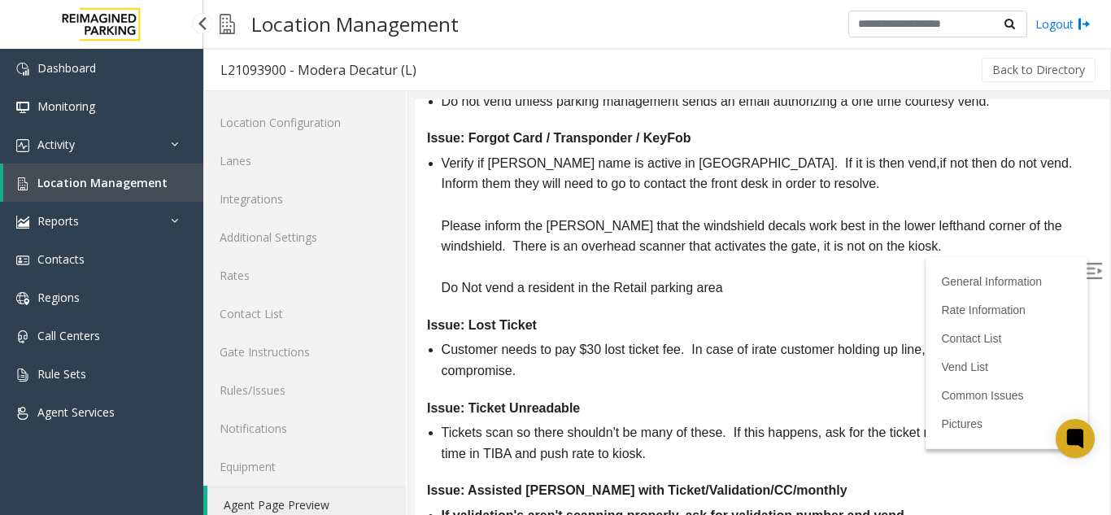
click at [127, 186] on span "Location Management" at bounding box center [102, 182] width 130 height 15
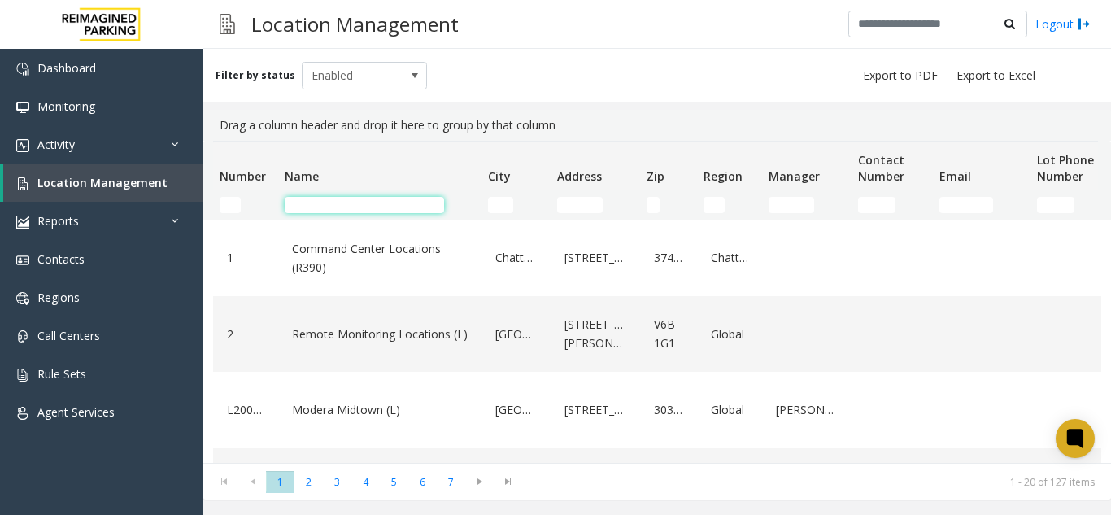
click at [315, 210] on input "Name Filter" at bounding box center [364, 205] width 159 height 16
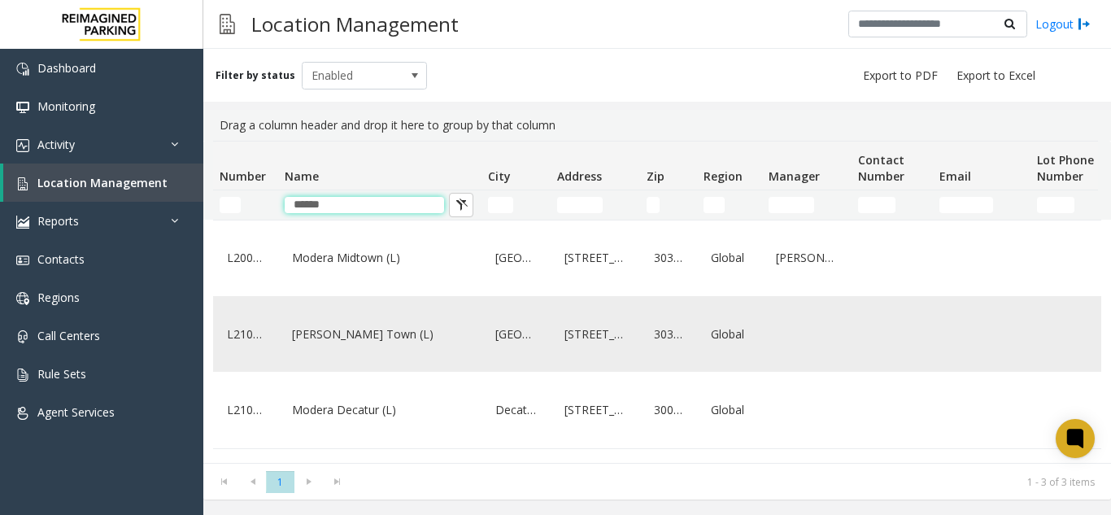
type input "******"
click at [447, 338] on link "[PERSON_NAME] Town (L)" at bounding box center [380, 334] width 184 height 26
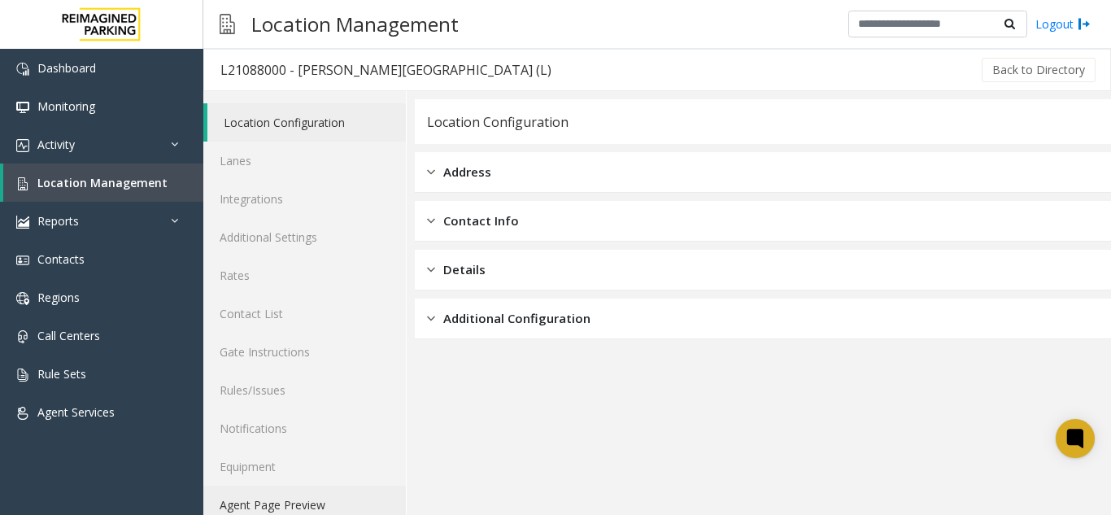
click at [338, 505] on link "Agent Page Preview" at bounding box center [304, 505] width 203 height 38
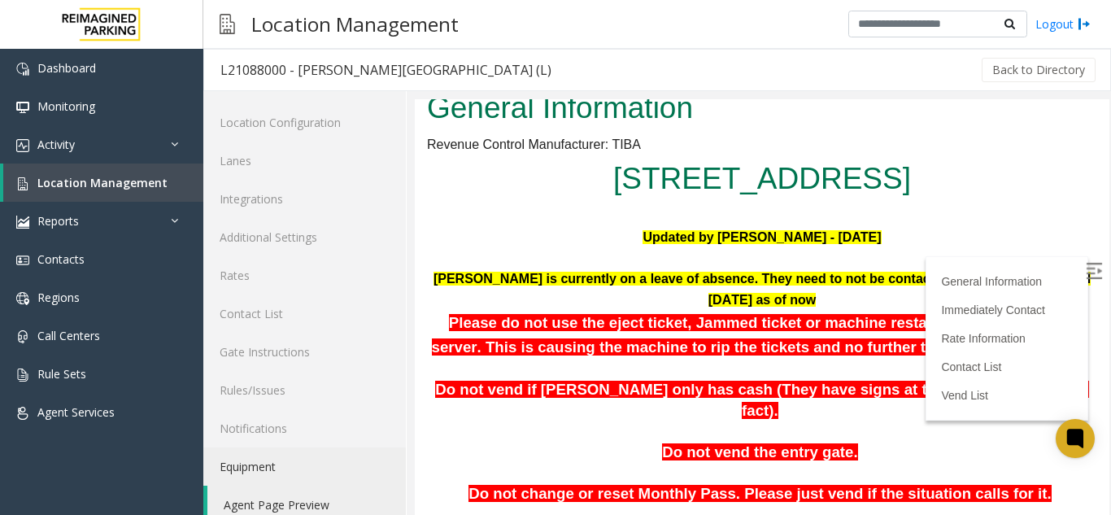
scroll to position [163, 0]
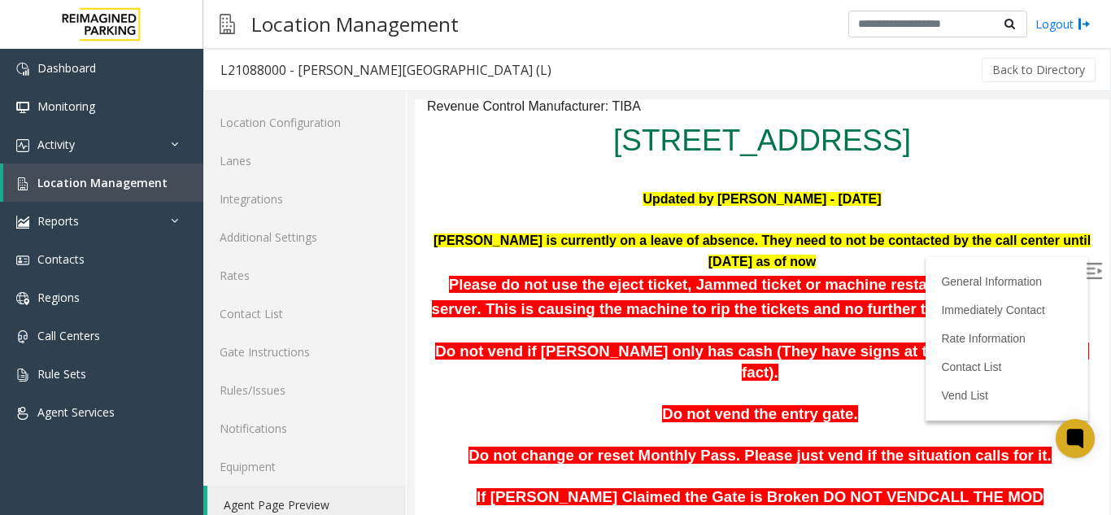
click at [1083, 284] on label at bounding box center [1095, 273] width 24 height 24
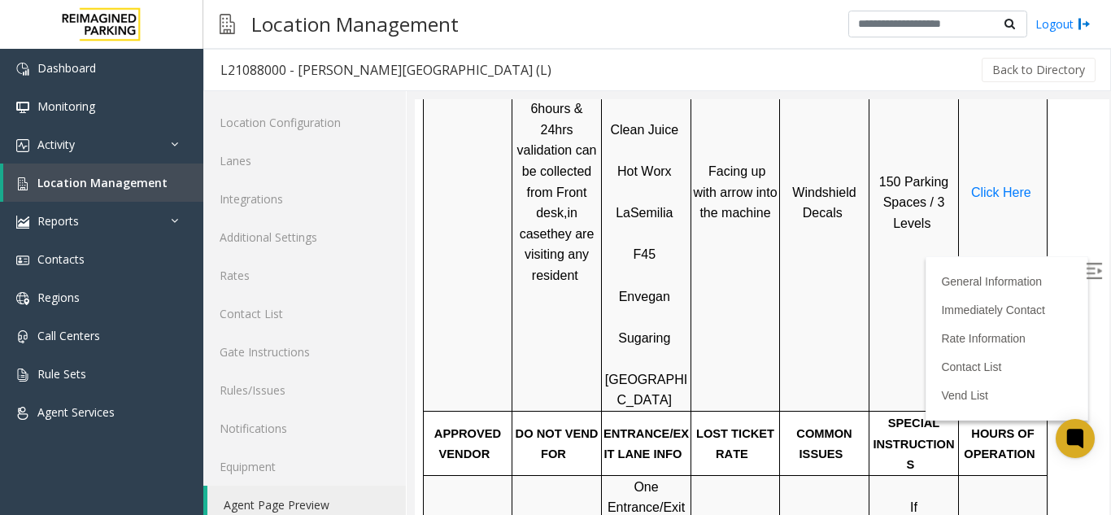
scroll to position [407, 0]
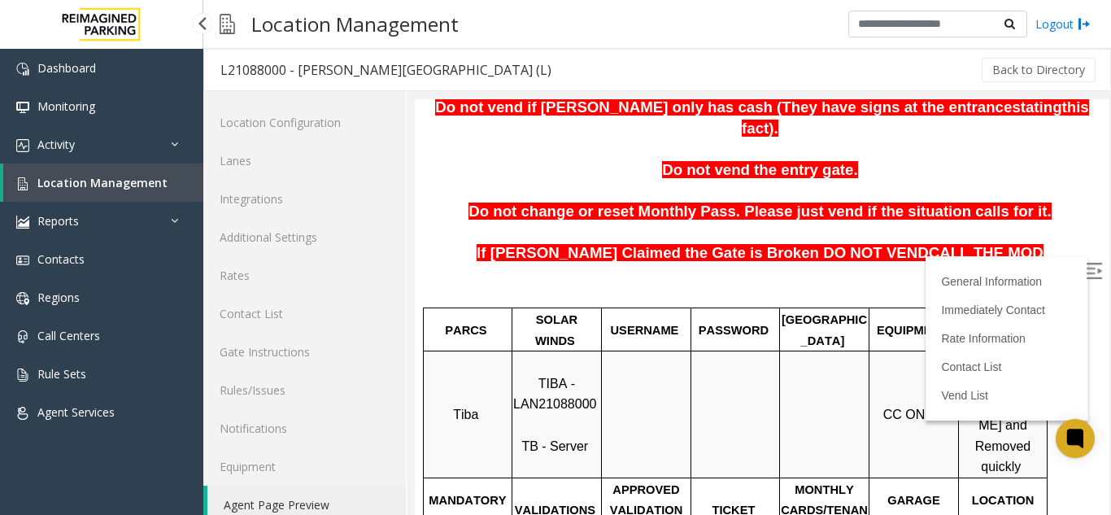
click at [153, 185] on span "Location Management" at bounding box center [102, 182] width 130 height 15
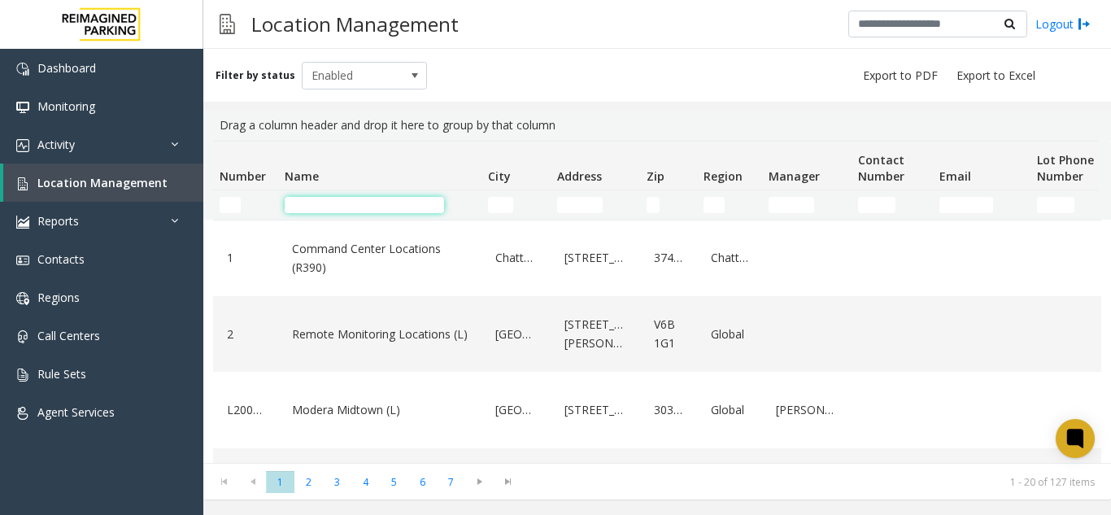
click at [419, 202] on input "Name Filter" at bounding box center [364, 205] width 159 height 16
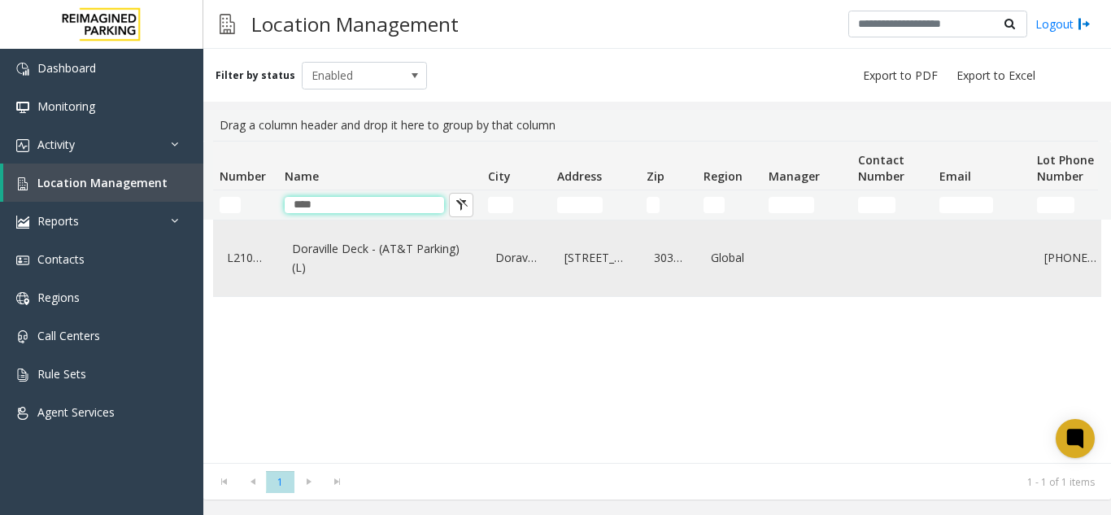
type input "****"
click at [424, 259] on link "Doraville Deck - (AT&T Parking) (L)" at bounding box center [380, 258] width 184 height 45
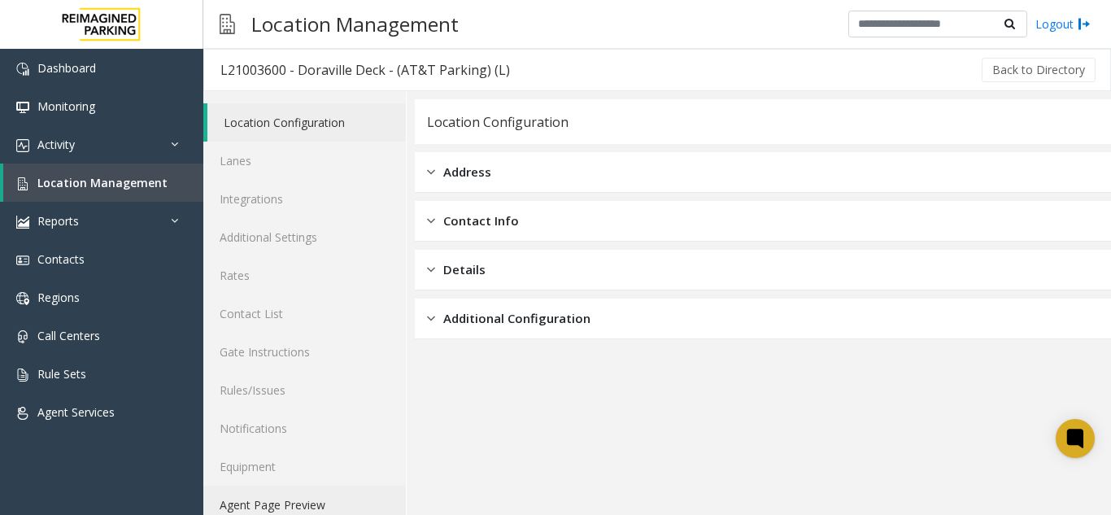
click at [281, 499] on link "Agent Page Preview" at bounding box center [304, 505] width 203 height 38
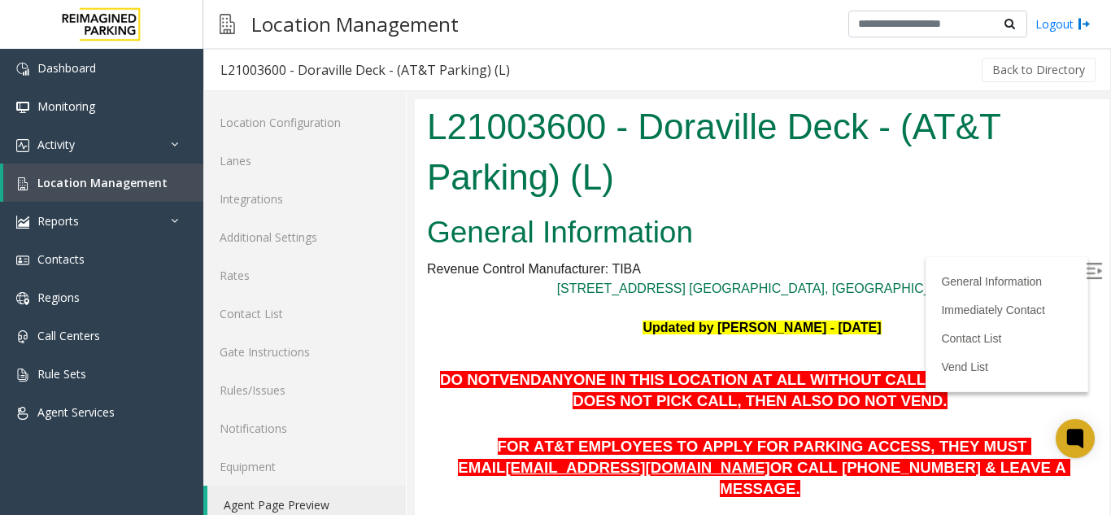
click at [1083, 268] on label at bounding box center [1095, 273] width 24 height 24
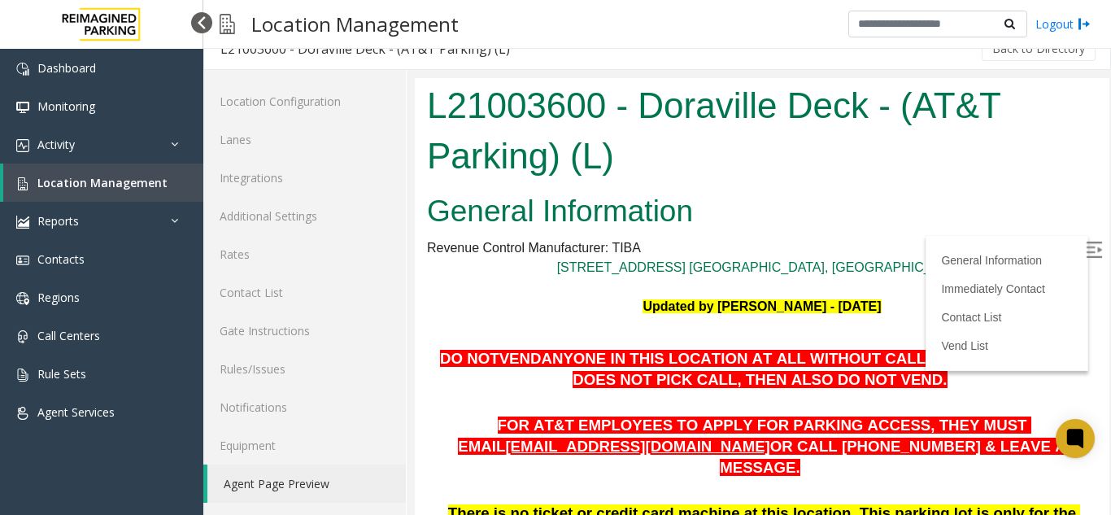
click at [198, 24] on div at bounding box center [201, 22] width 21 height 21
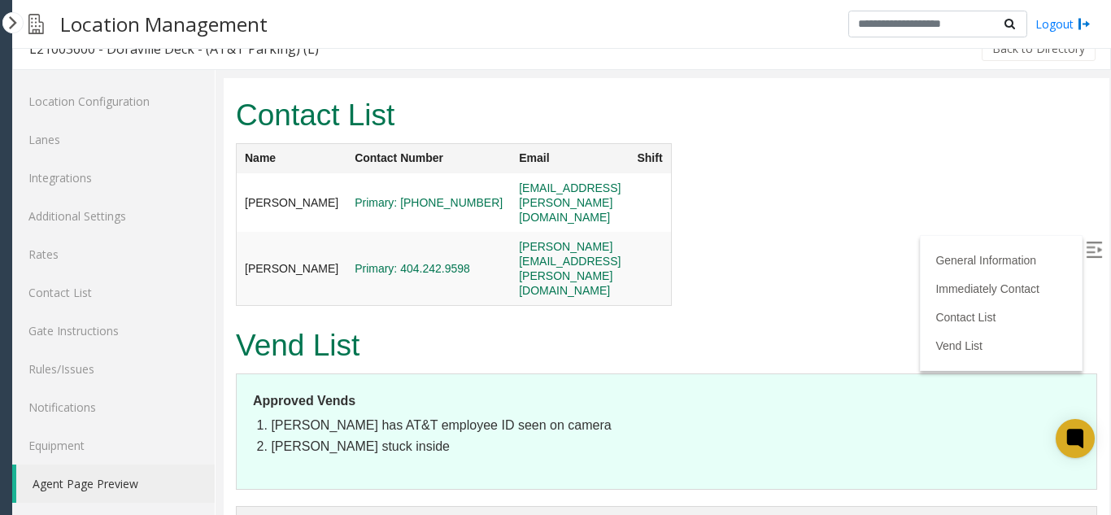
scroll to position [1647, 0]
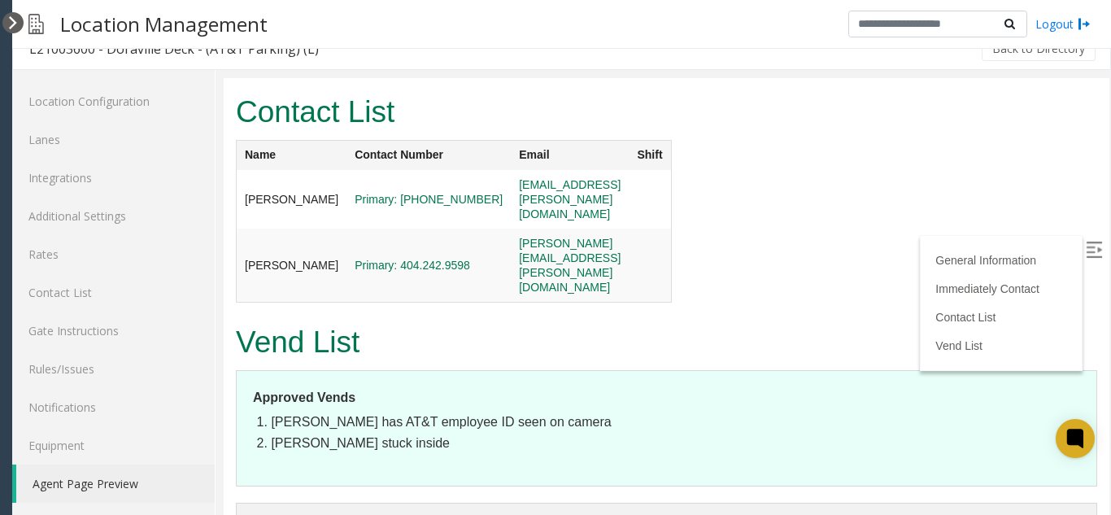
click at [3, 30] on div at bounding box center [12, 22] width 21 height 21
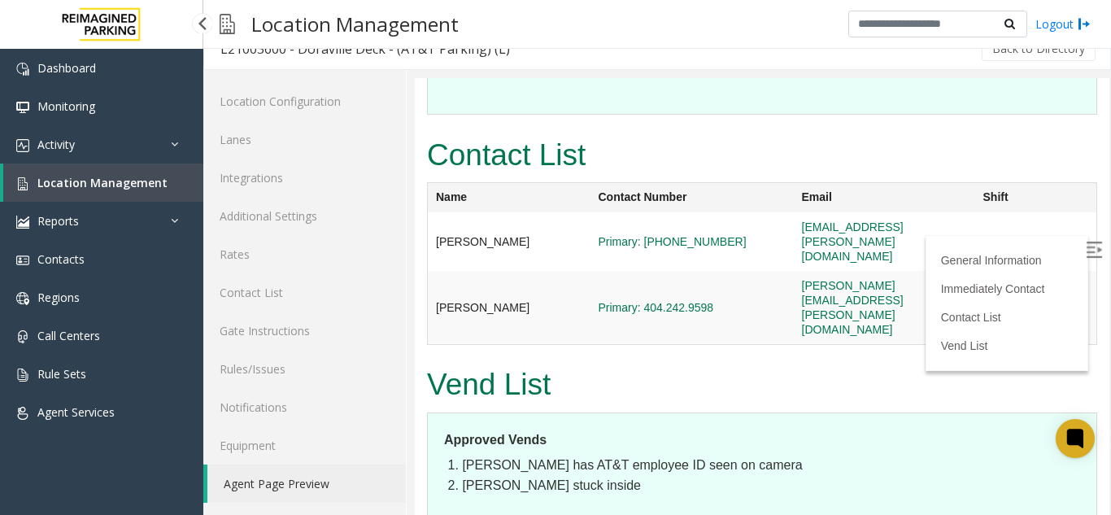
click at [138, 185] on span "Location Management" at bounding box center [102, 182] width 130 height 15
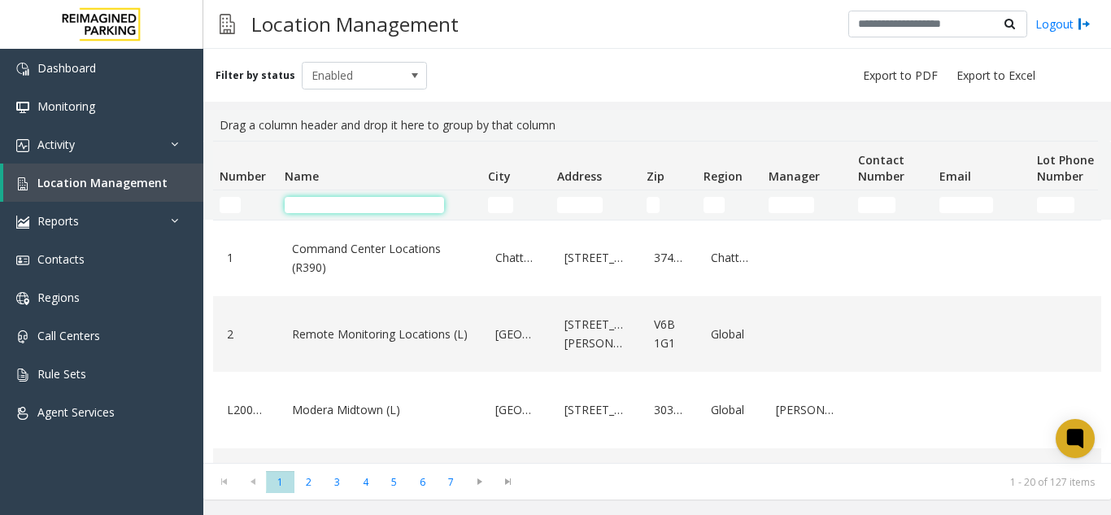
click at [330, 201] on input "Name Filter" at bounding box center [364, 205] width 159 height 16
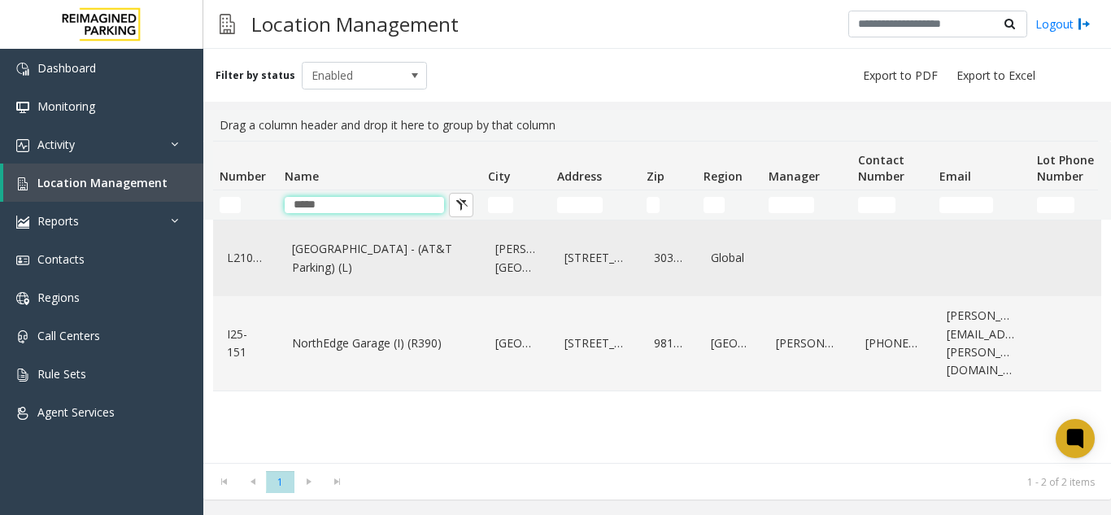
type input "*****"
click at [346, 281] on link "[GEOGRAPHIC_DATA] - (AT&T Parking) (L)" at bounding box center [380, 258] width 184 height 45
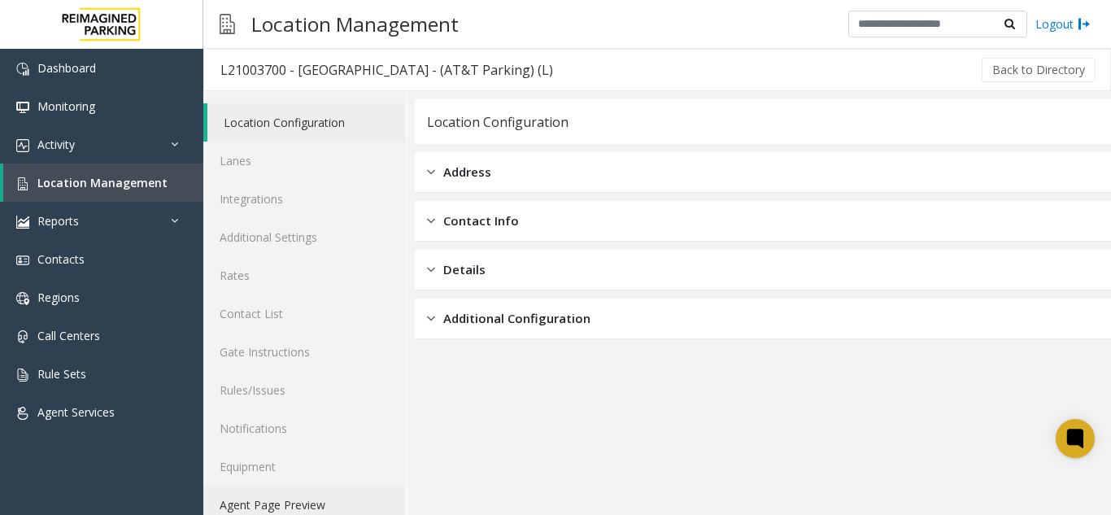
click at [299, 490] on link "Agent Page Preview" at bounding box center [304, 505] width 203 height 38
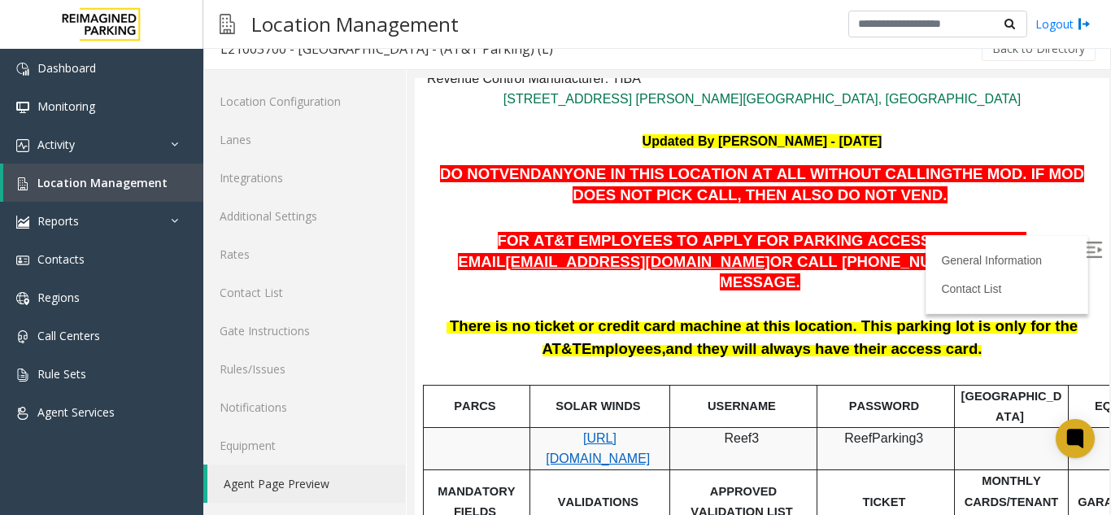
scroll to position [81, 0]
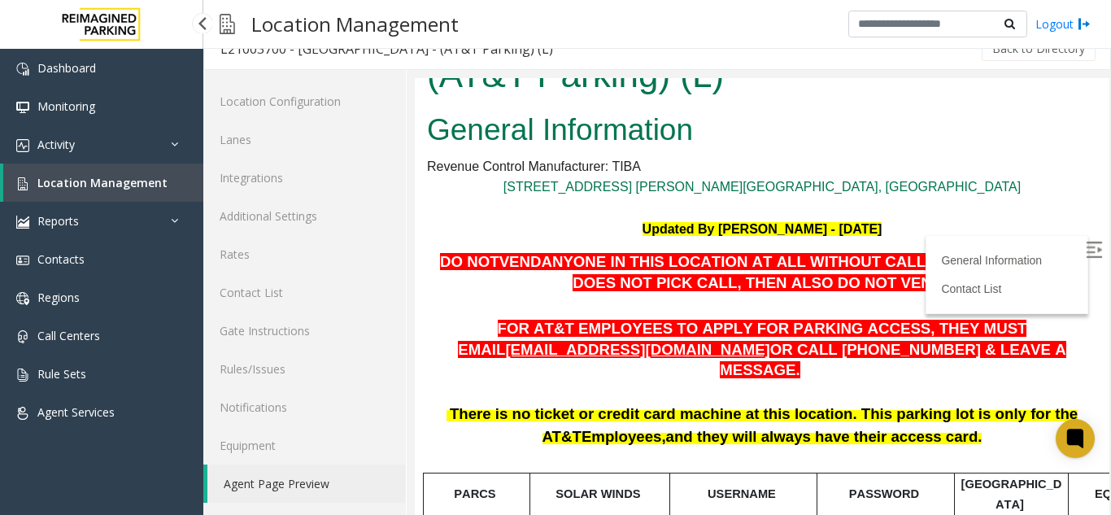
click at [110, 185] on span "Location Management" at bounding box center [102, 182] width 130 height 15
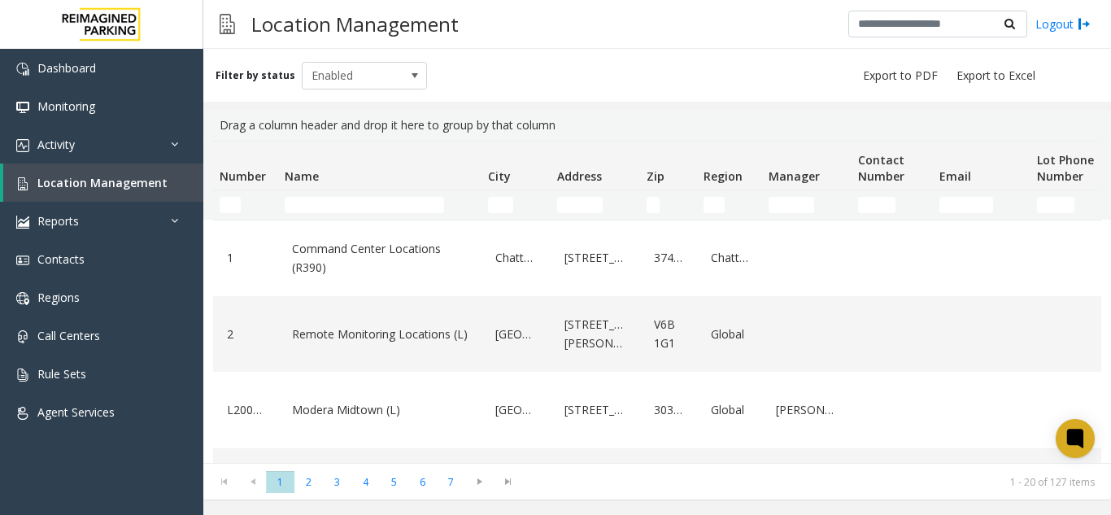
click at [355, 216] on td "Name Filter" at bounding box center [379, 204] width 203 height 29
click at [370, 203] on input "Name Filter" at bounding box center [364, 205] width 159 height 16
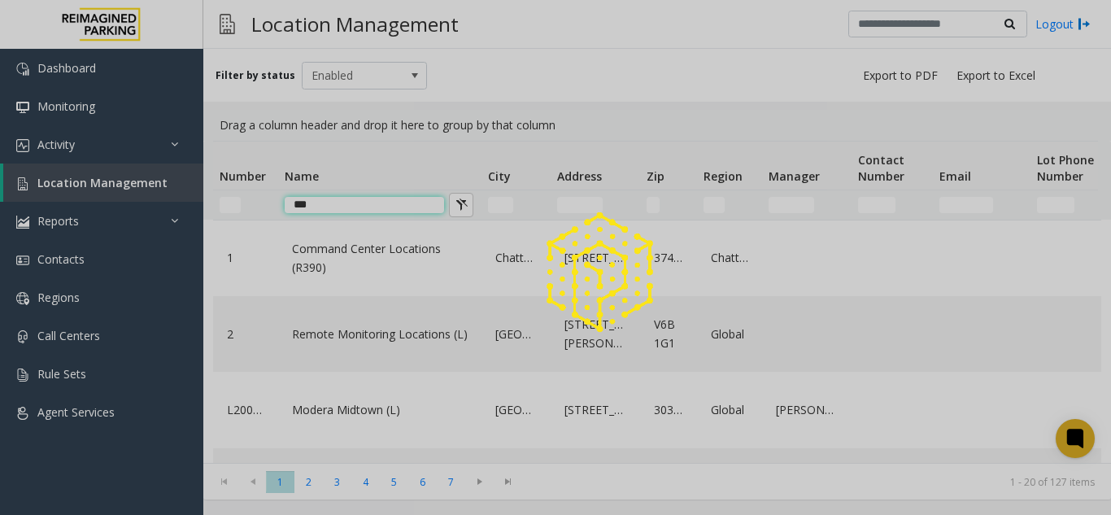
type input "***"
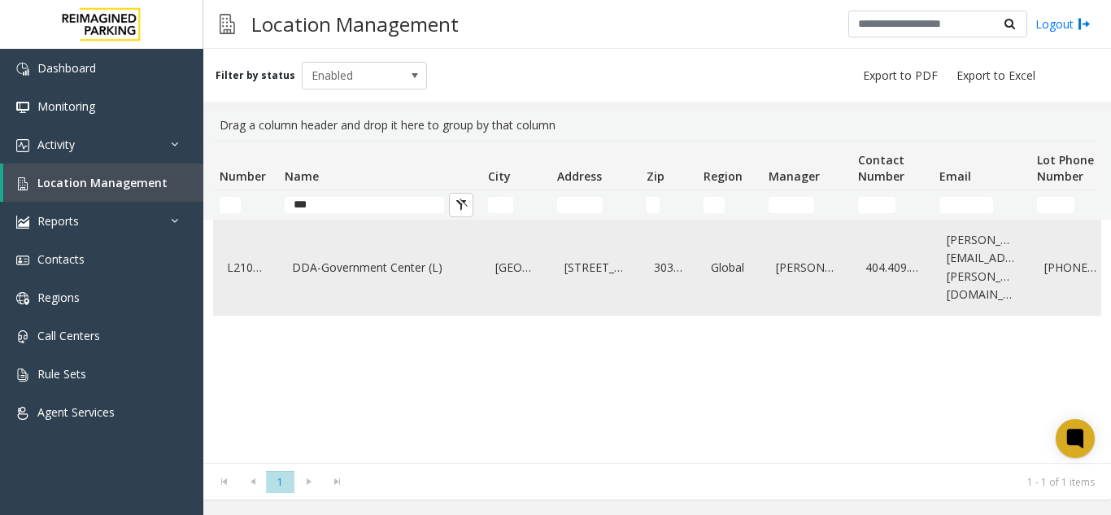
click at [538, 265] on link "[GEOGRAPHIC_DATA]" at bounding box center [516, 268] width 50 height 26
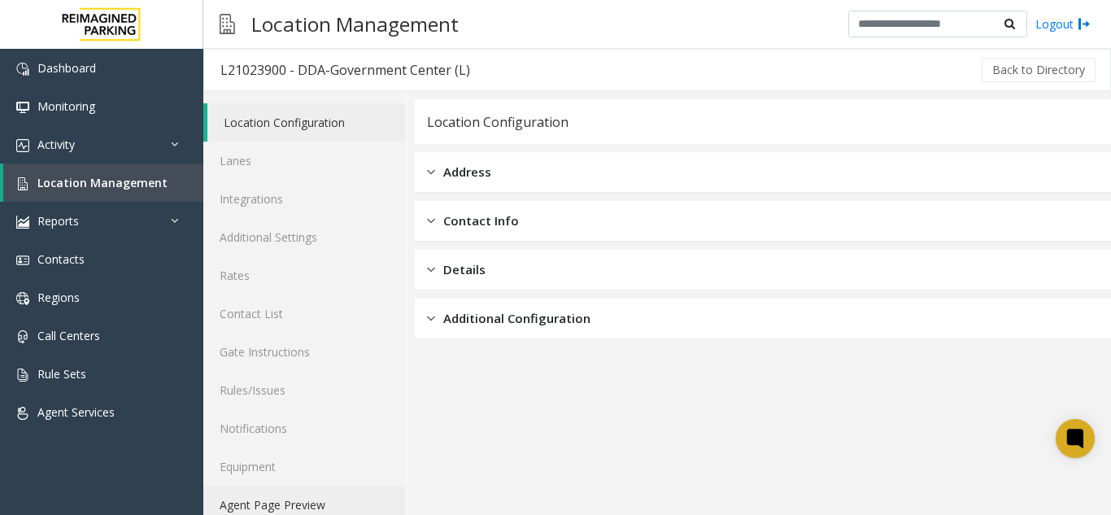
click at [320, 499] on link "Agent Page Preview" at bounding box center [304, 505] width 203 height 38
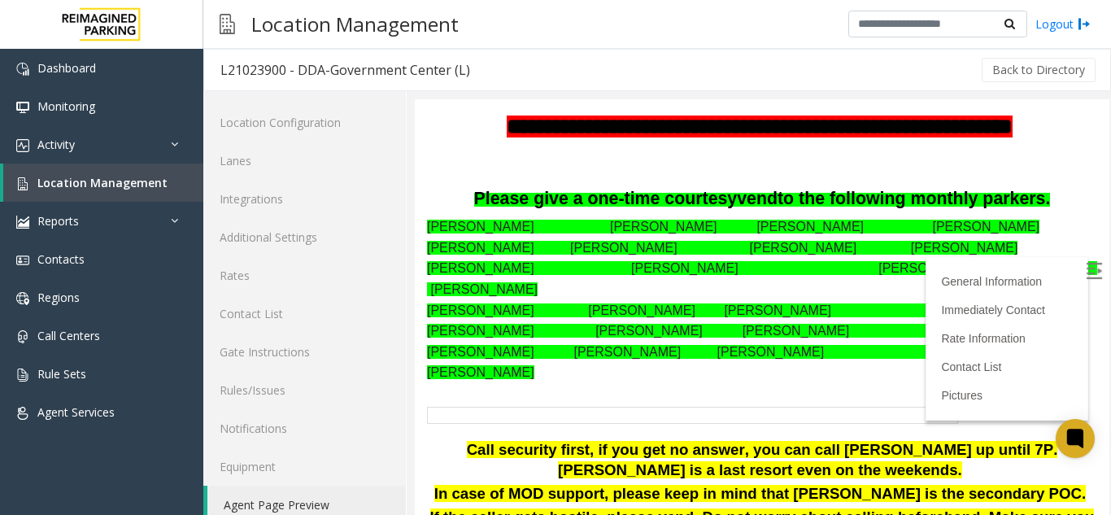
scroll to position [615, 0]
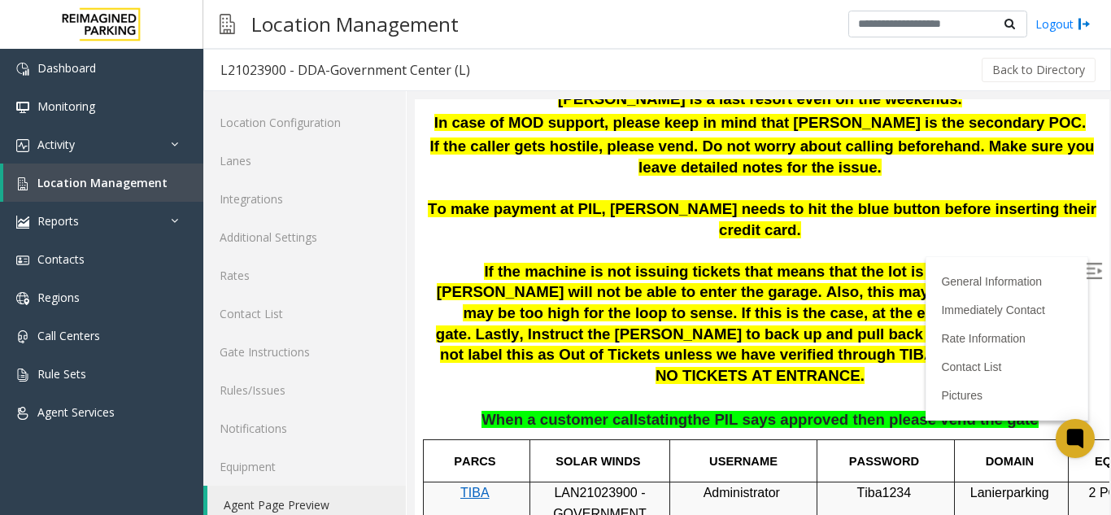
click at [1086, 267] on img at bounding box center [1094, 271] width 16 height 16
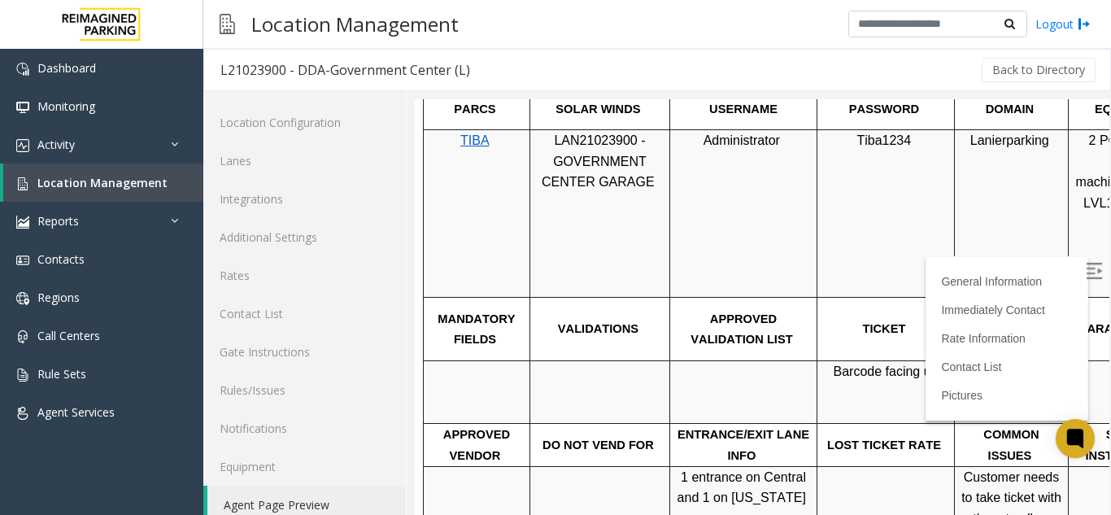
scroll to position [1007, 0]
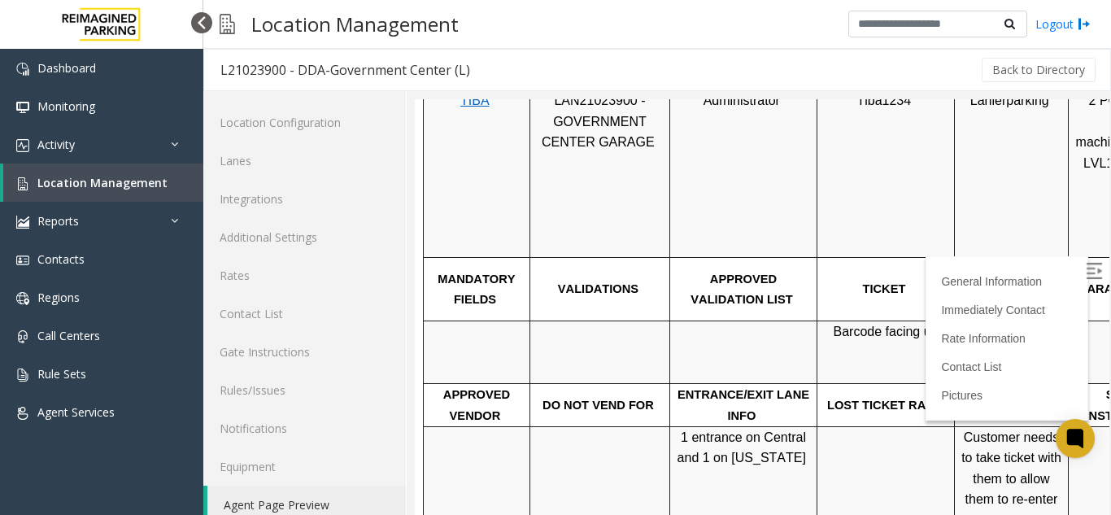
click at [196, 25] on div at bounding box center [201, 22] width 21 height 21
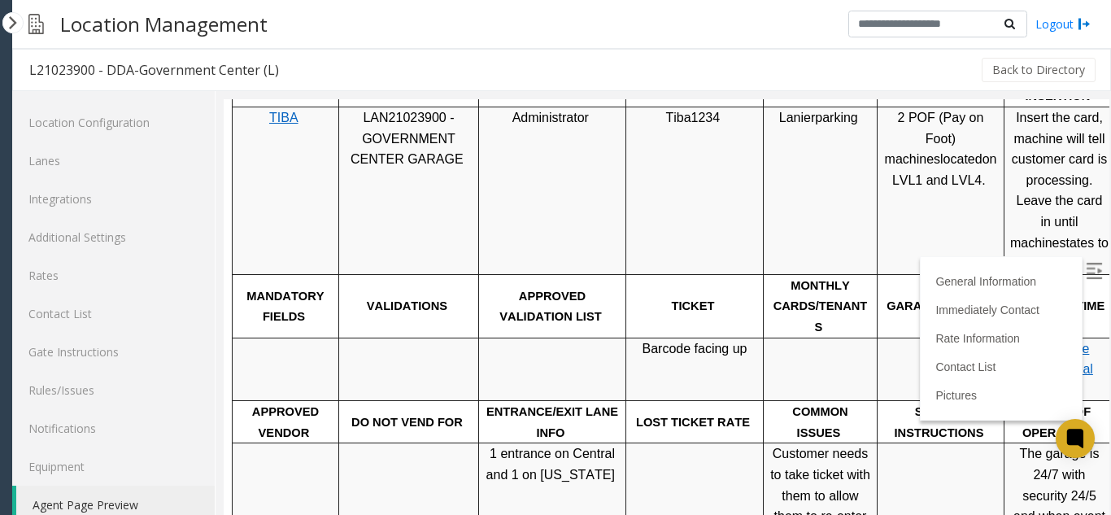
scroll to position [1404, 0]
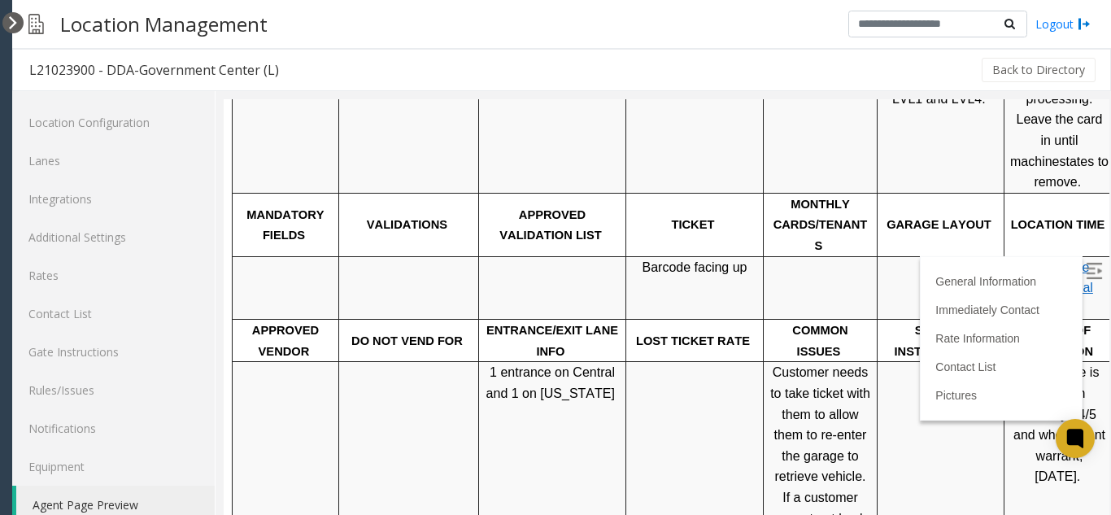
click at [6, 21] on div at bounding box center [12, 22] width 21 height 21
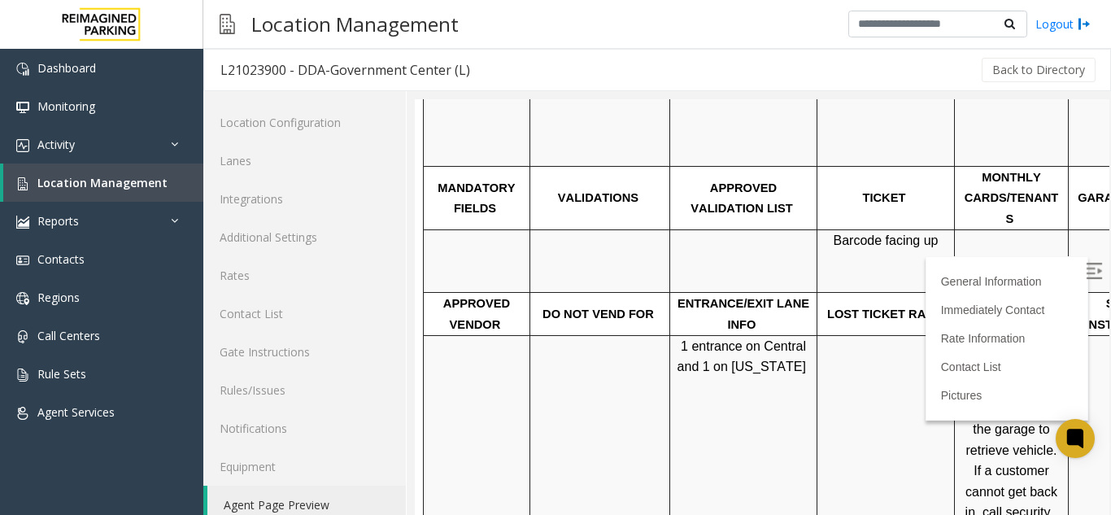
scroll to position [1110, 0]
